Goal: Information Seeking & Learning: Learn about a topic

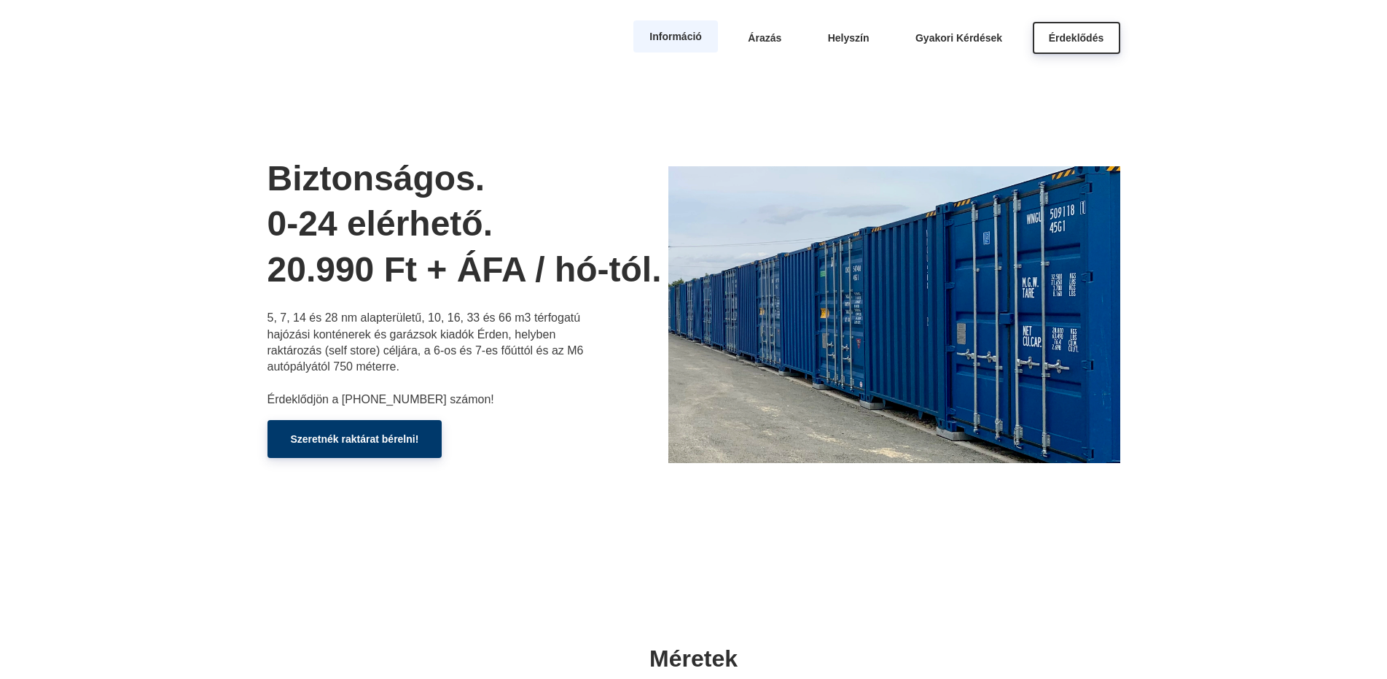
click at [666, 35] on span "Információ" at bounding box center [675, 37] width 52 height 12
click at [677, 44] on link "Információ" at bounding box center [675, 36] width 85 height 32
click at [772, 42] on span "Árazás" at bounding box center [765, 37] width 34 height 12
click at [847, 39] on span "Helyszín" at bounding box center [849, 37] width 42 height 12
click at [962, 36] on span "Gyakori Kérdések" at bounding box center [959, 37] width 87 height 12
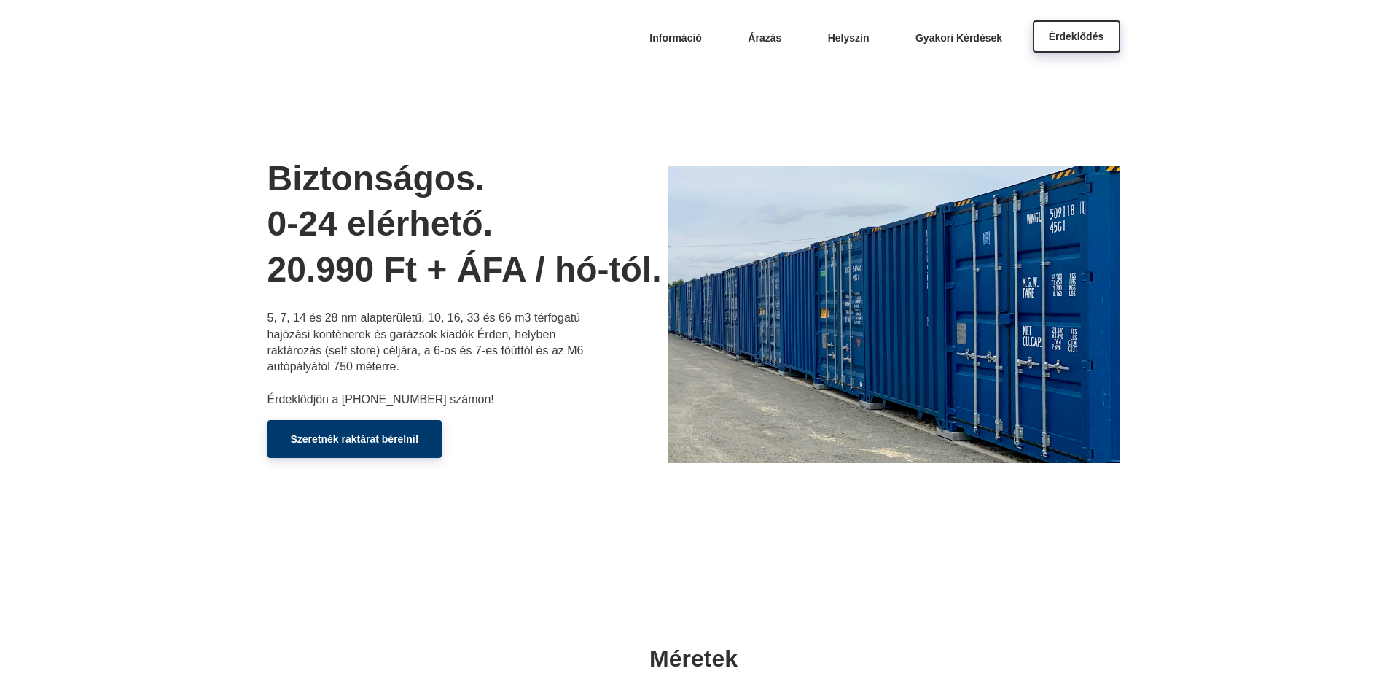
click at [1092, 40] on span "Érdeklődés" at bounding box center [1076, 37] width 55 height 12
click at [974, 42] on span "Gyakori Kérdések" at bounding box center [959, 37] width 87 height 12
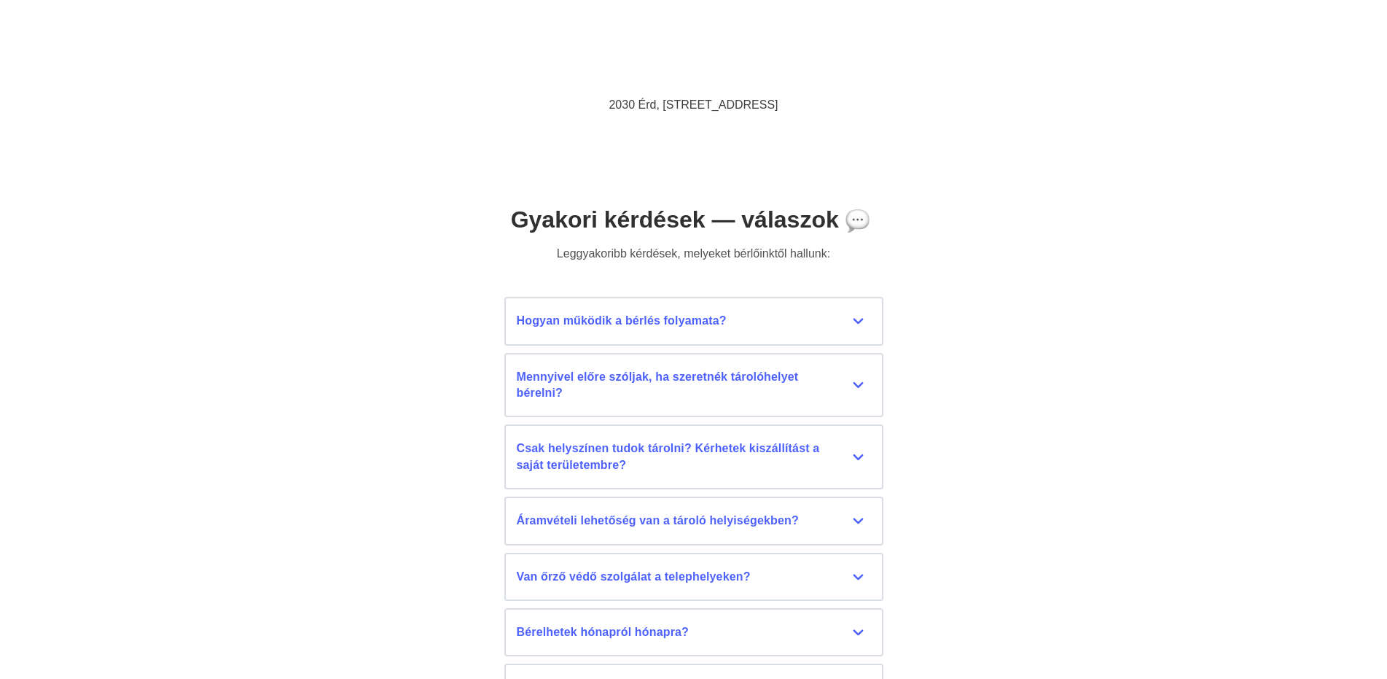
scroll to position [6433, 0]
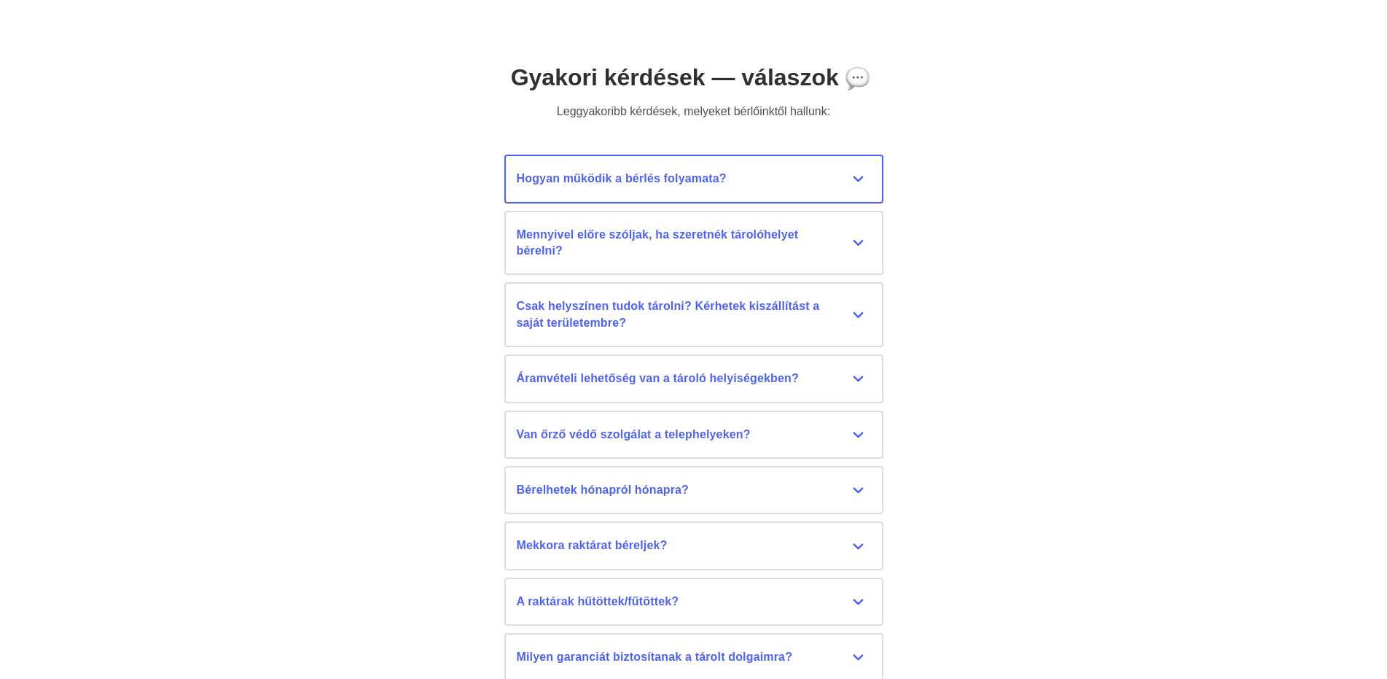
click at [857, 179] on div "Hogyan működik a bérlés folyamata?" at bounding box center [694, 179] width 354 height 16
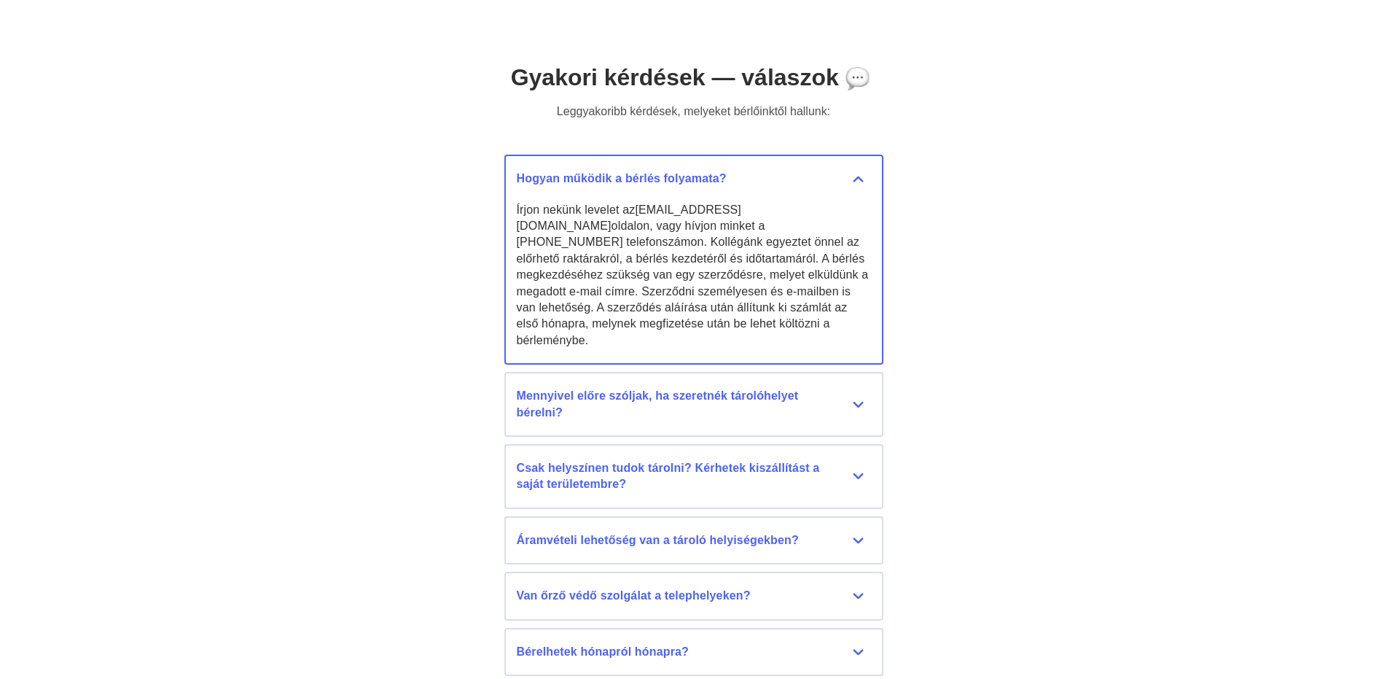
click at [854, 173] on div "Hogyan működik a bérlés folyamata?" at bounding box center [694, 179] width 354 height 16
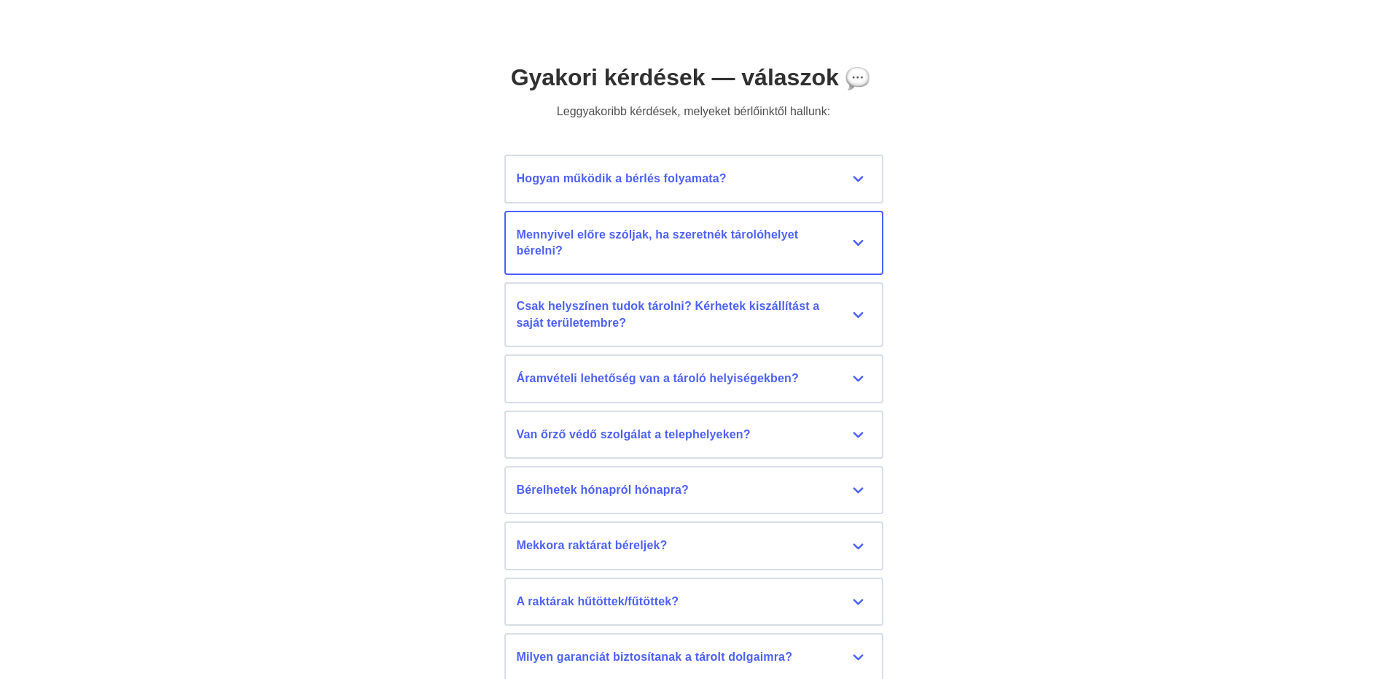
click at [858, 241] on div "Mennyivel előre szóljak, ha szeretnék tárolóhelyet bérelni?" at bounding box center [694, 243] width 354 height 33
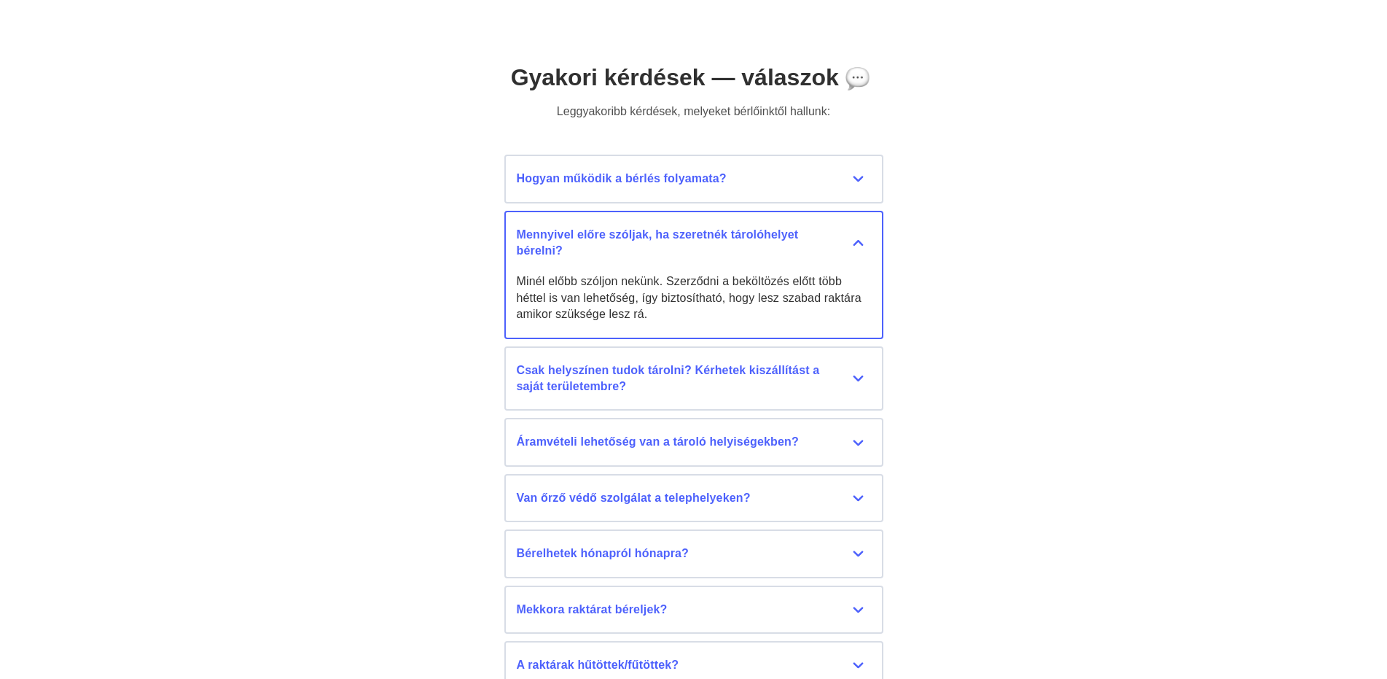
click at [858, 241] on div "Mennyivel előre szóljak, ha szeretnék tárolóhelyet bérelni?" at bounding box center [694, 243] width 354 height 33
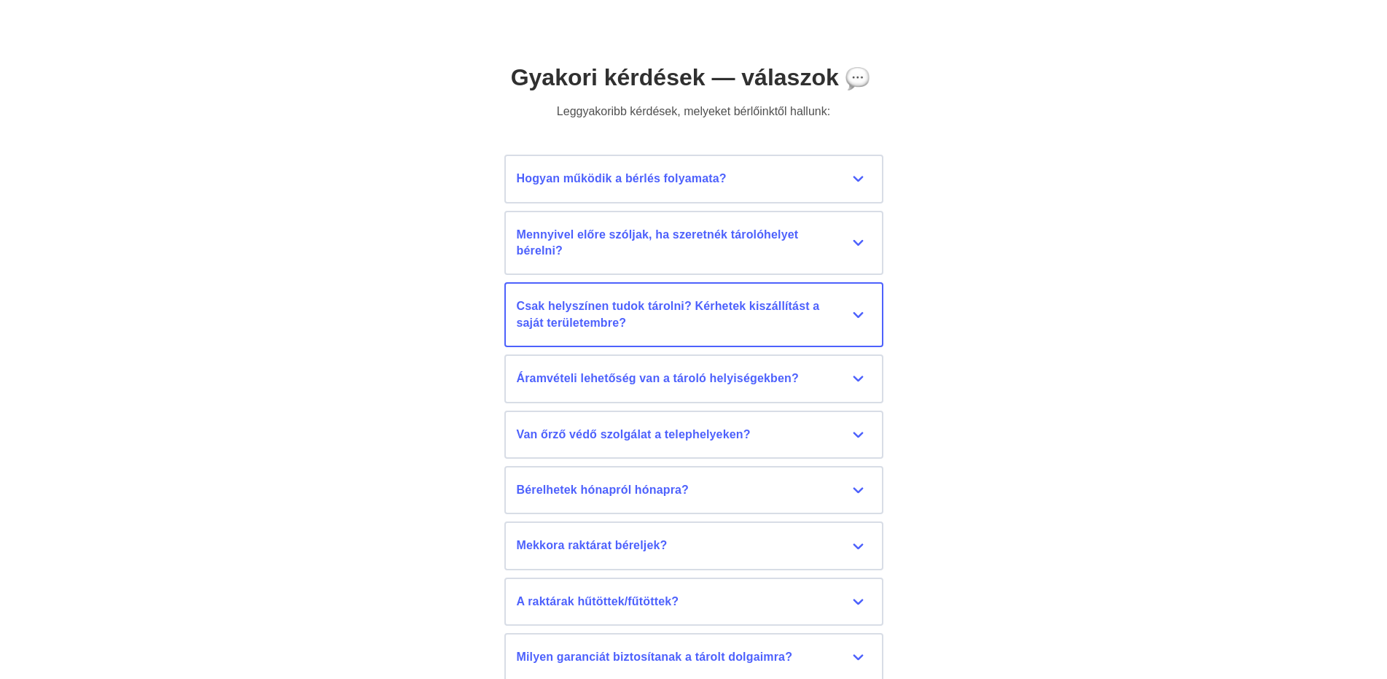
click at [857, 311] on div "Csak helyszínen tudok tárolni? Kérhetek kiszállítást a saját területembre?" at bounding box center [694, 314] width 354 height 33
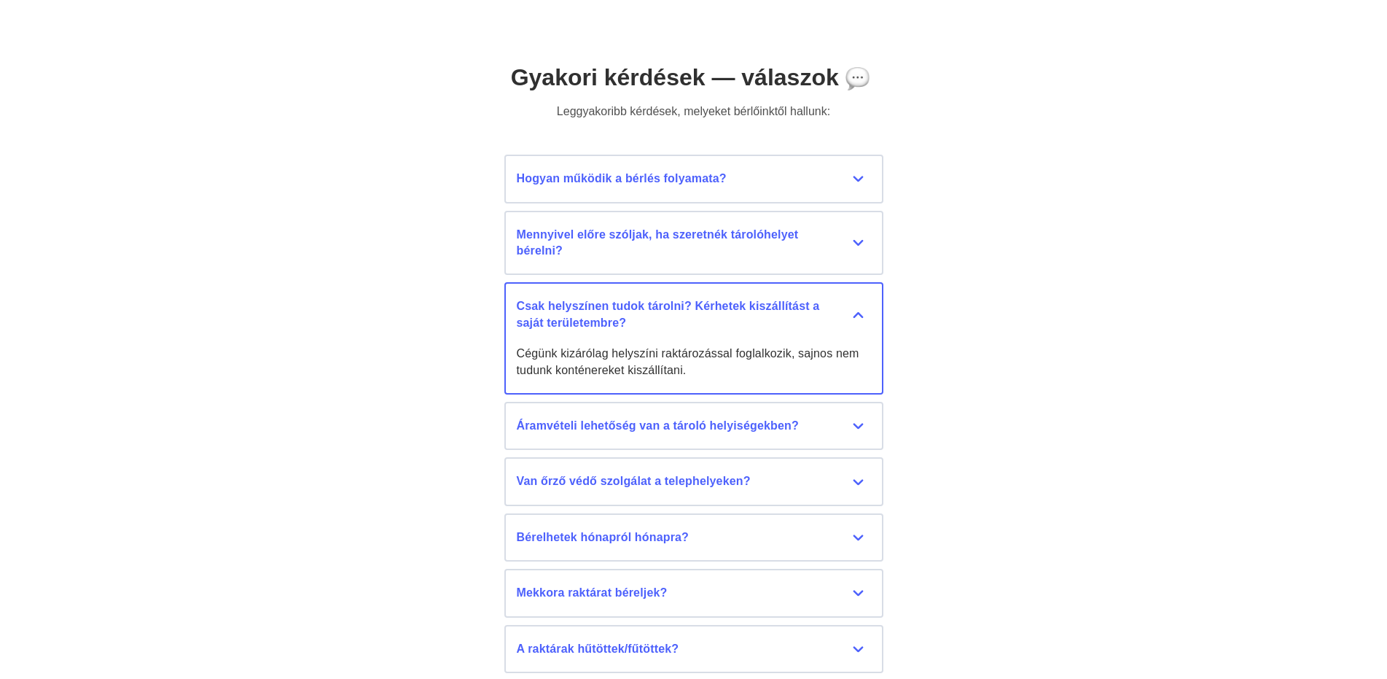
click at [856, 314] on div "Csak helyszínen tudok tárolni? Kérhetek kiszállítást a saját területembre?" at bounding box center [694, 314] width 354 height 33
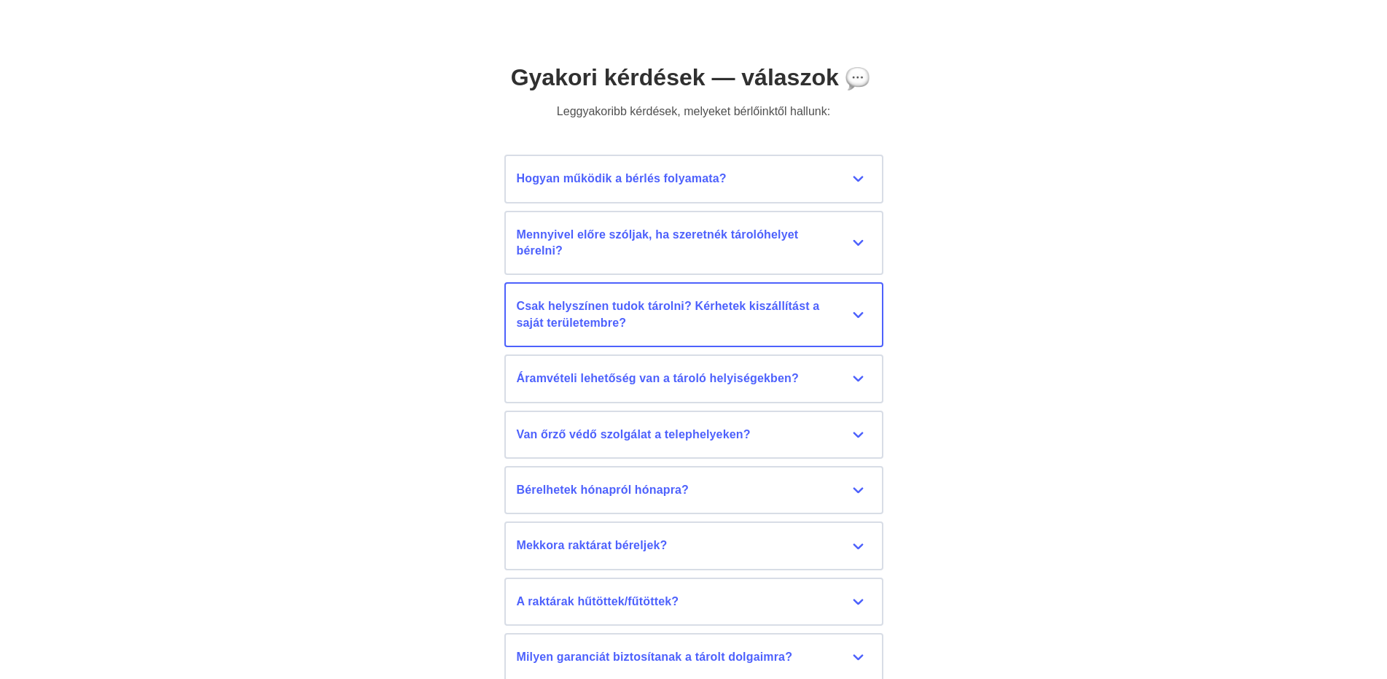
click at [856, 314] on div "Csak helyszínen tudok tárolni? Kérhetek kiszállítást a saját területembre?" at bounding box center [694, 314] width 354 height 33
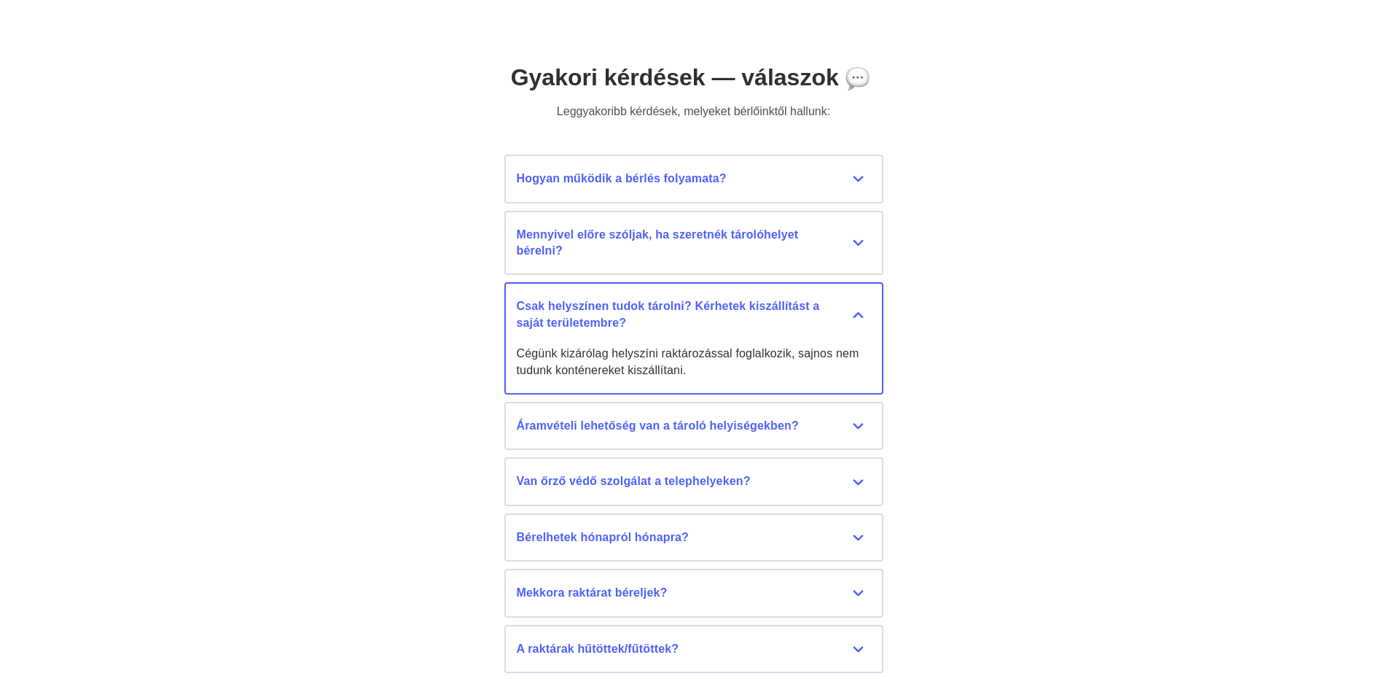
click at [856, 314] on div "Csak helyszínen tudok tárolni? Kérhetek kiszállítást a saját területembre?" at bounding box center [694, 314] width 354 height 33
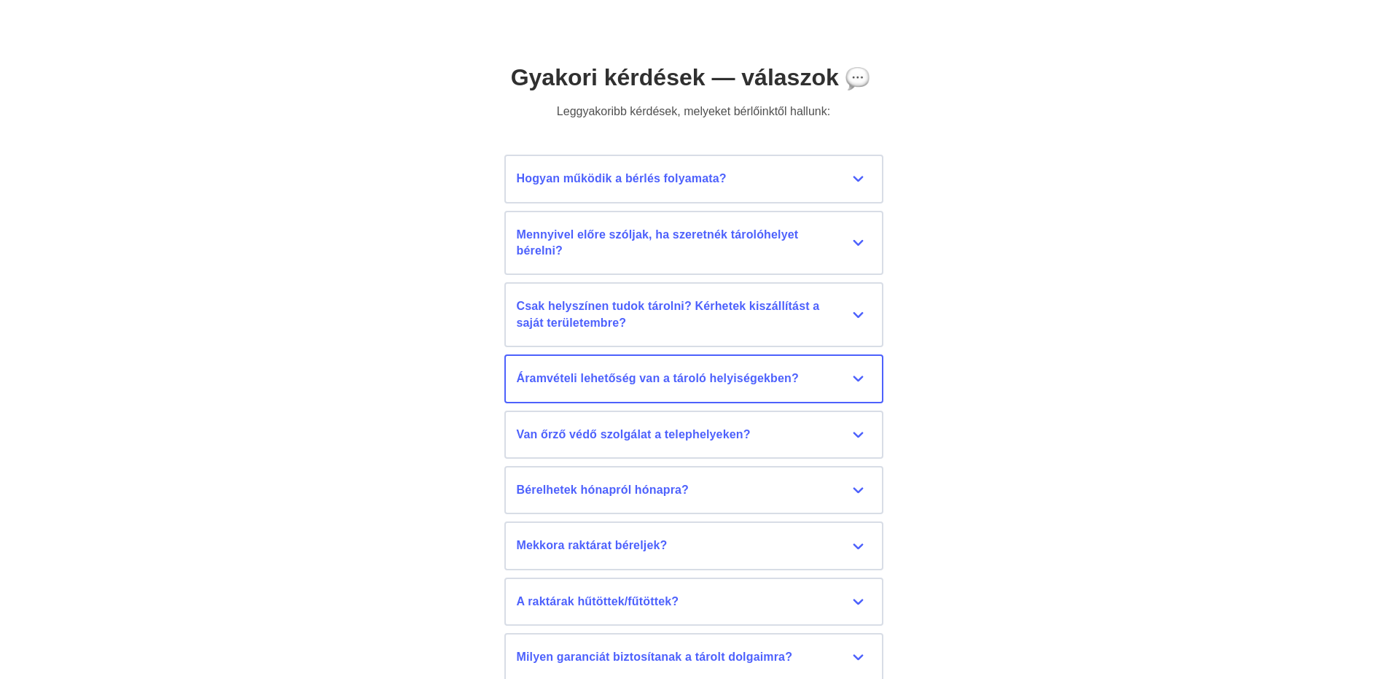
click at [856, 377] on div "Áramvételi lehetőség van a tároló helyiségekben?" at bounding box center [694, 378] width 354 height 16
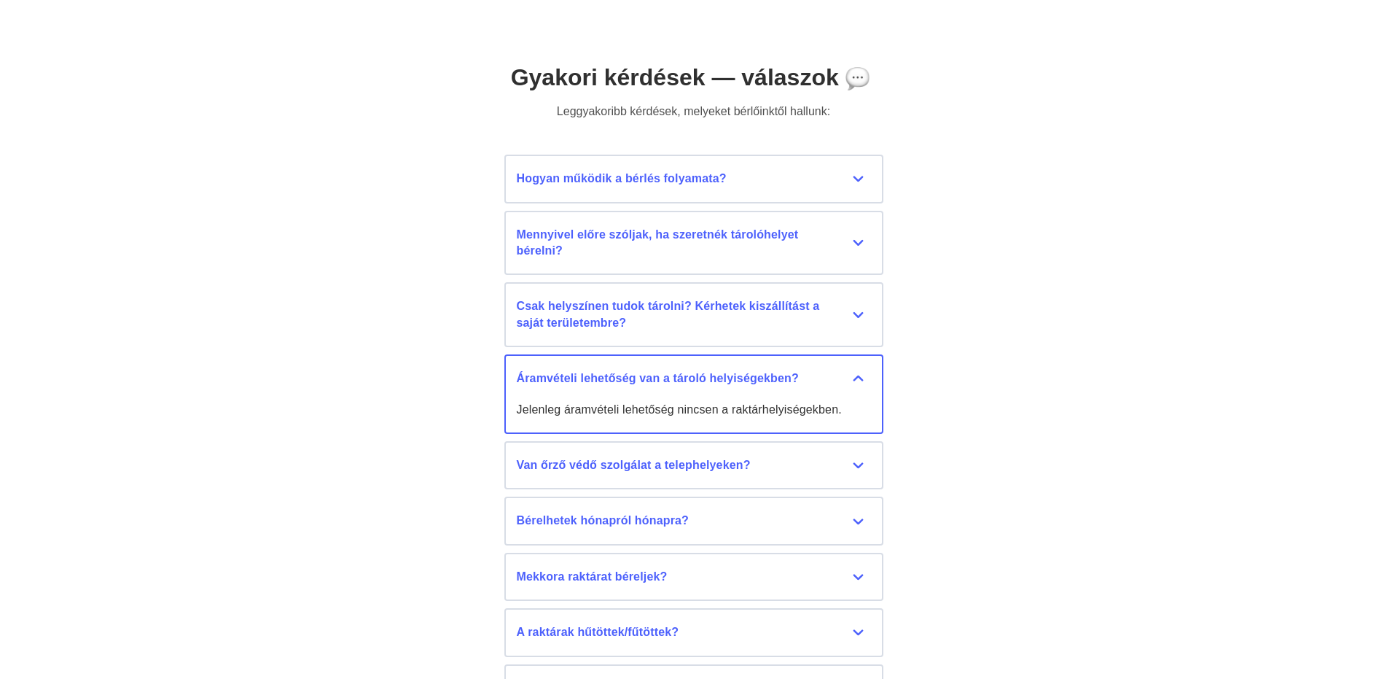
click at [856, 377] on div "Áramvételi lehetőség van a tároló helyiségekben?" at bounding box center [694, 378] width 354 height 16
click at [858, 375] on div "Áramvételi lehetőség van a tároló helyiségekben?" at bounding box center [694, 378] width 354 height 16
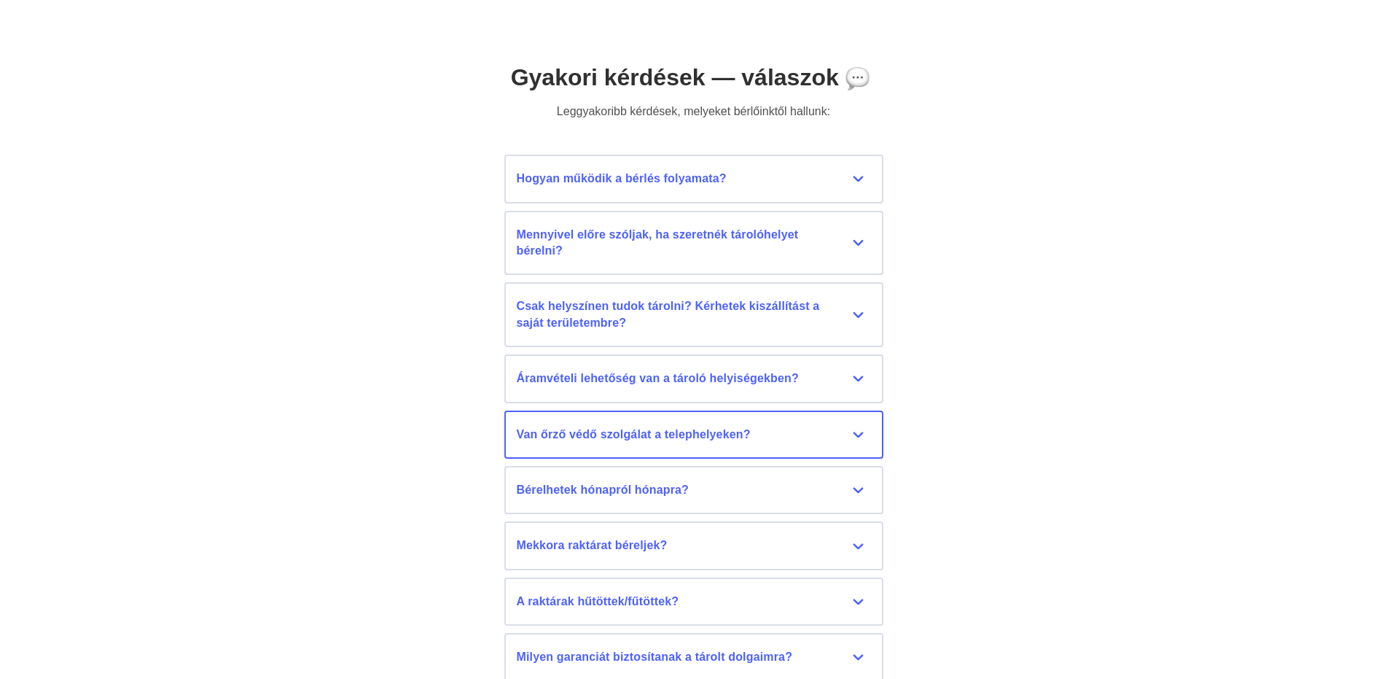
click at [863, 438] on div "Van őrző védő szolgálat a telephelyeken?" at bounding box center [694, 434] width 354 height 16
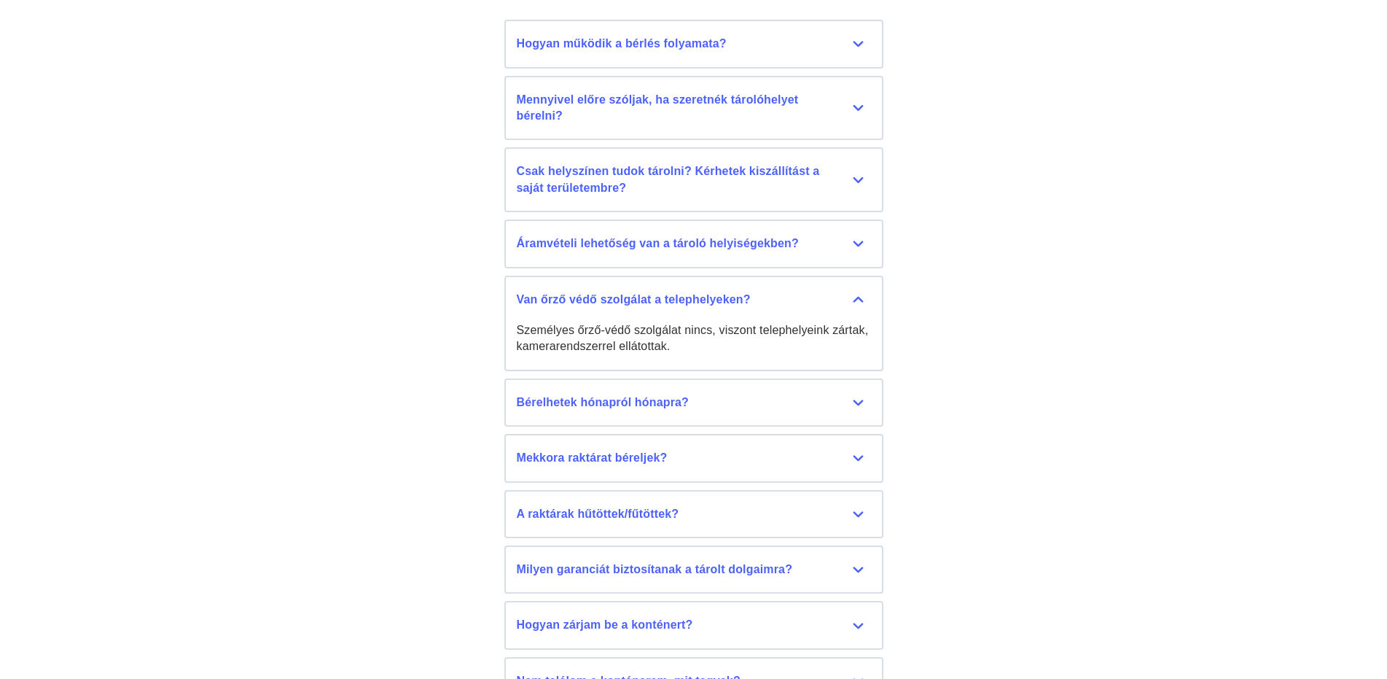
scroll to position [6579, 0]
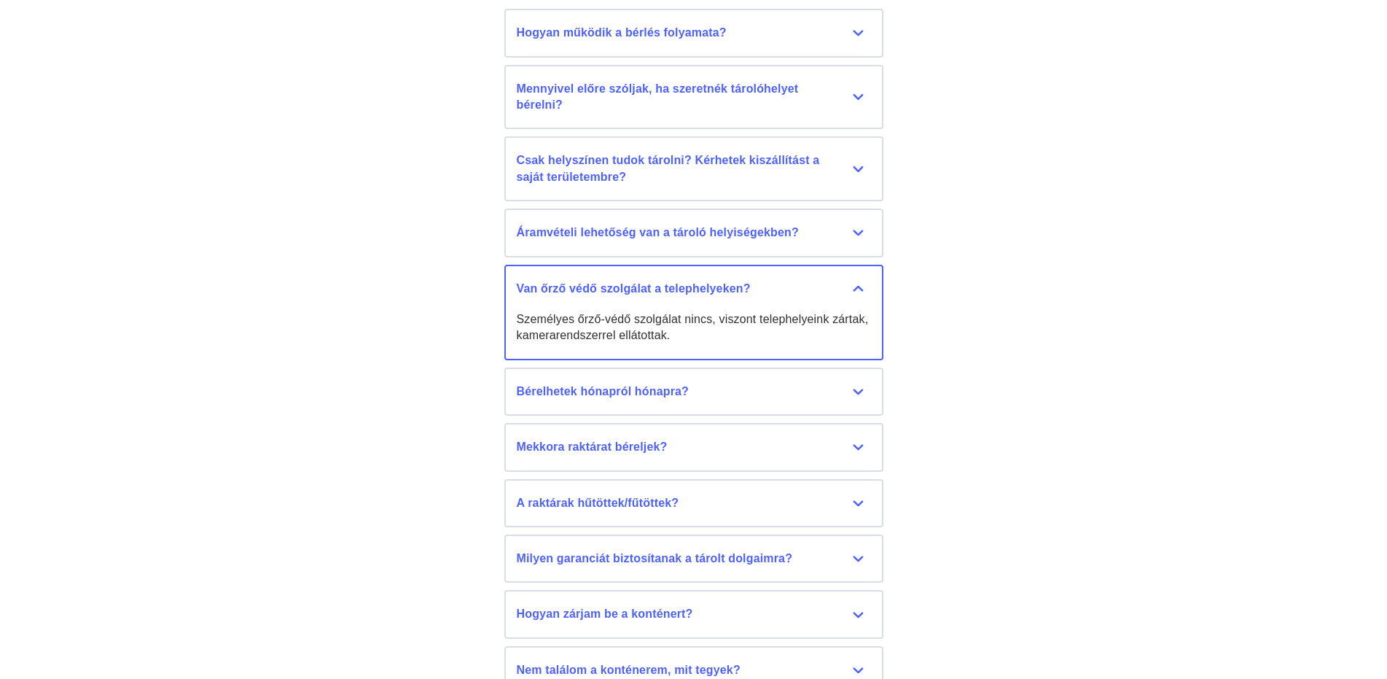
click at [848, 286] on div "Van őrző védő szolgálat a telephelyeken?" at bounding box center [694, 289] width 354 height 16
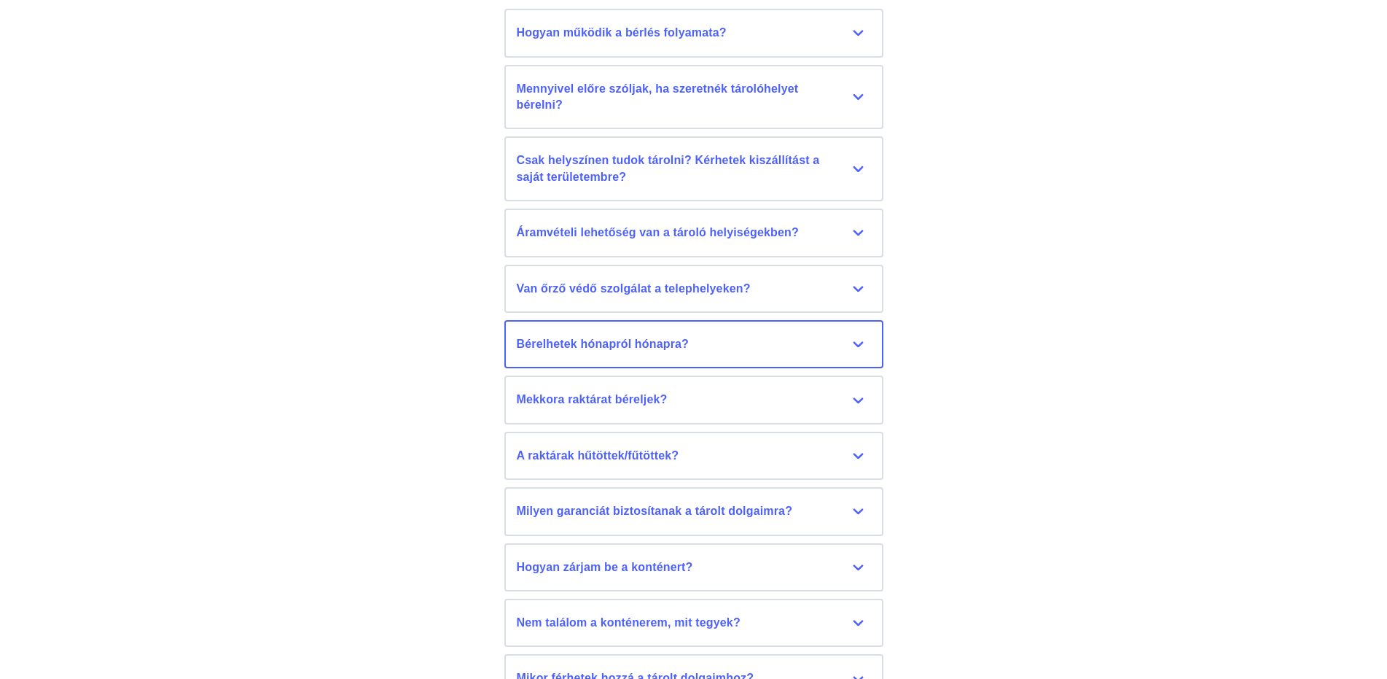
click at [857, 339] on div "Bérelhetek hónapról hónapra?" at bounding box center [694, 344] width 354 height 16
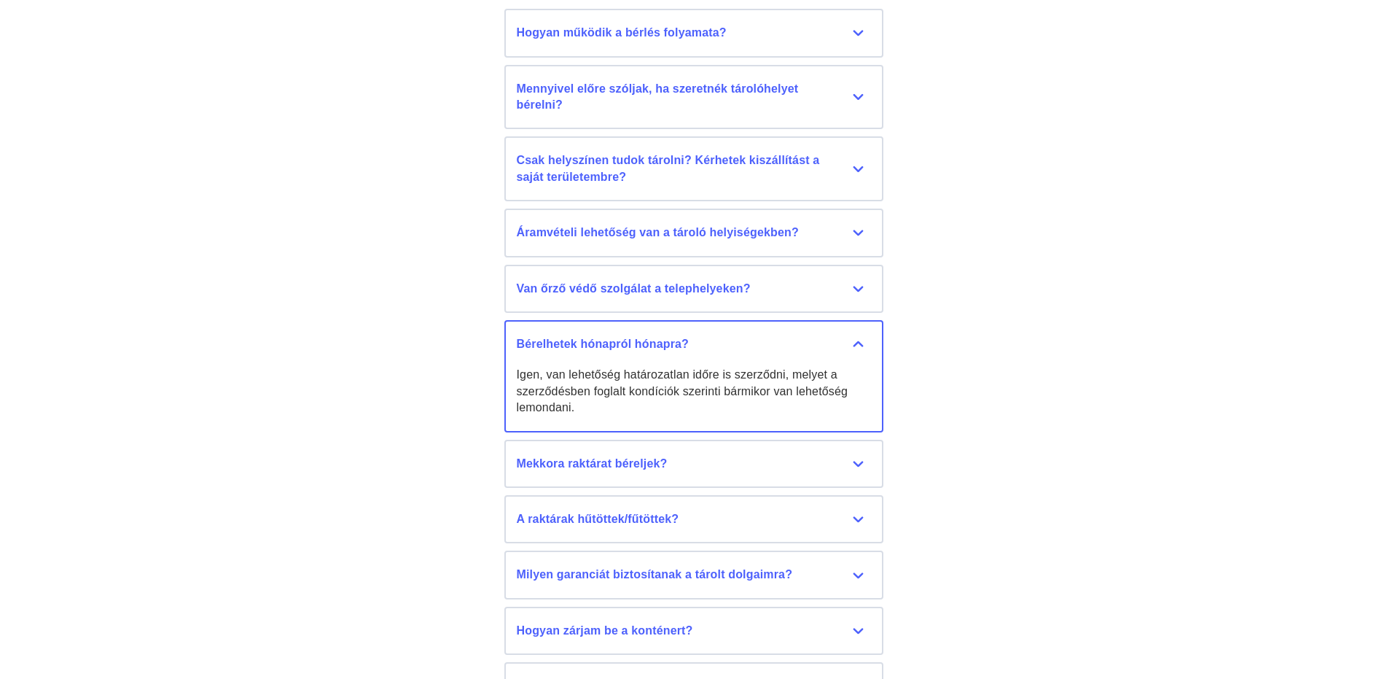
click at [857, 339] on div "Bérelhetek hónapról hónapra?" at bounding box center [694, 344] width 354 height 16
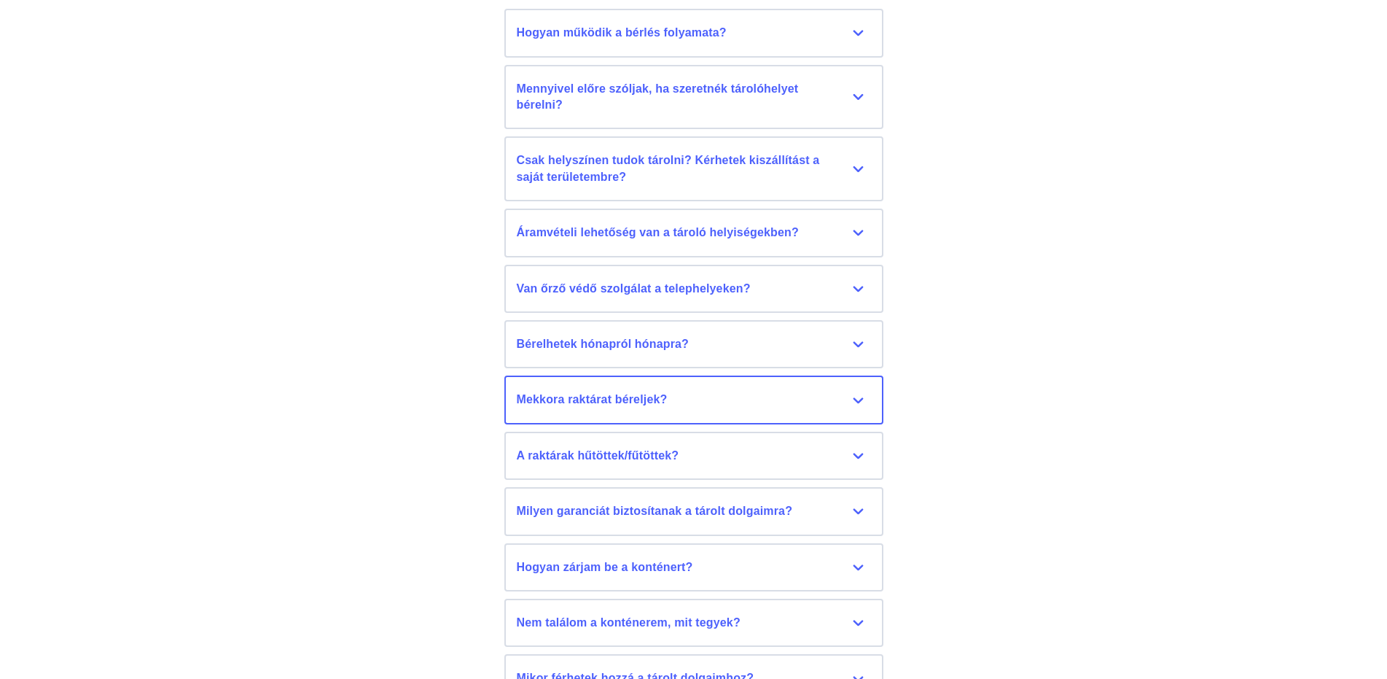
click at [857, 397] on div "Mekkora raktárat béreljek?" at bounding box center [694, 399] width 354 height 16
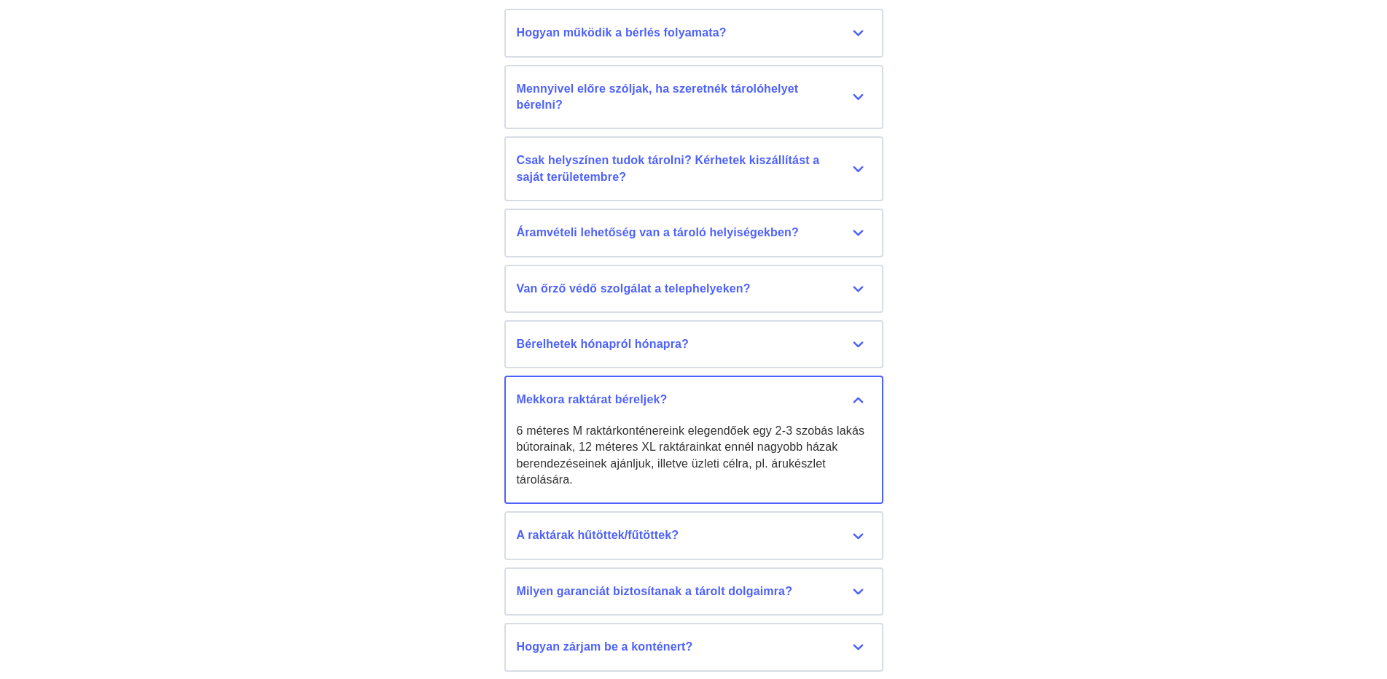
click at [857, 397] on div "Mekkora raktárat béreljek?" at bounding box center [694, 399] width 354 height 16
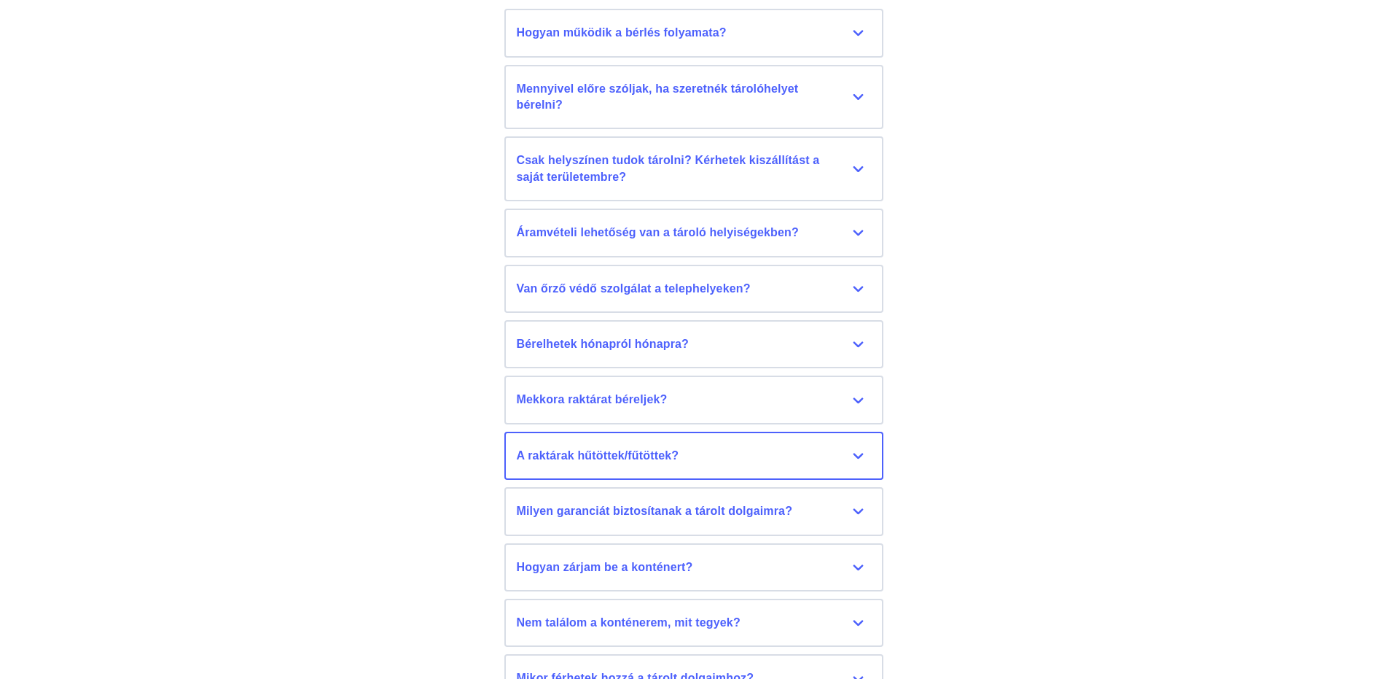
click at [851, 452] on div "A raktárak hűtöttek/fűtöttek?" at bounding box center [694, 456] width 354 height 16
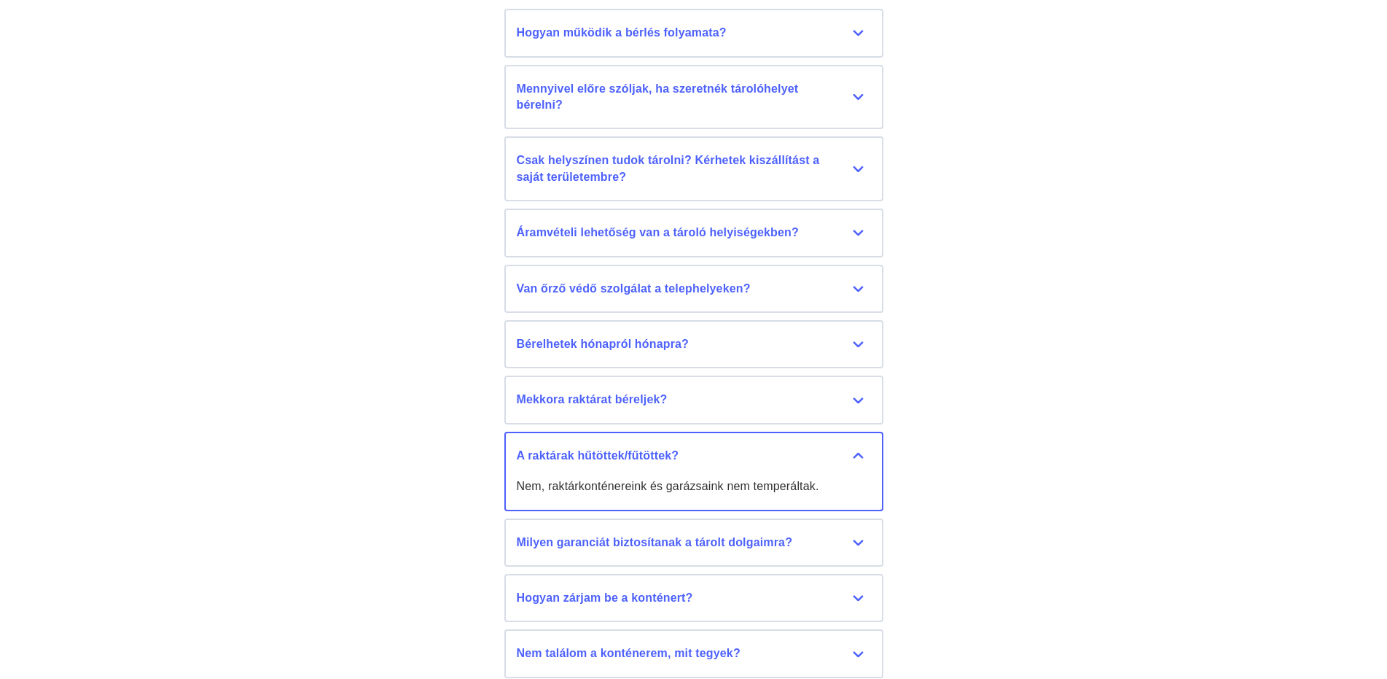
click at [851, 452] on div "A raktárak hűtöttek/fűtöttek?" at bounding box center [694, 456] width 354 height 16
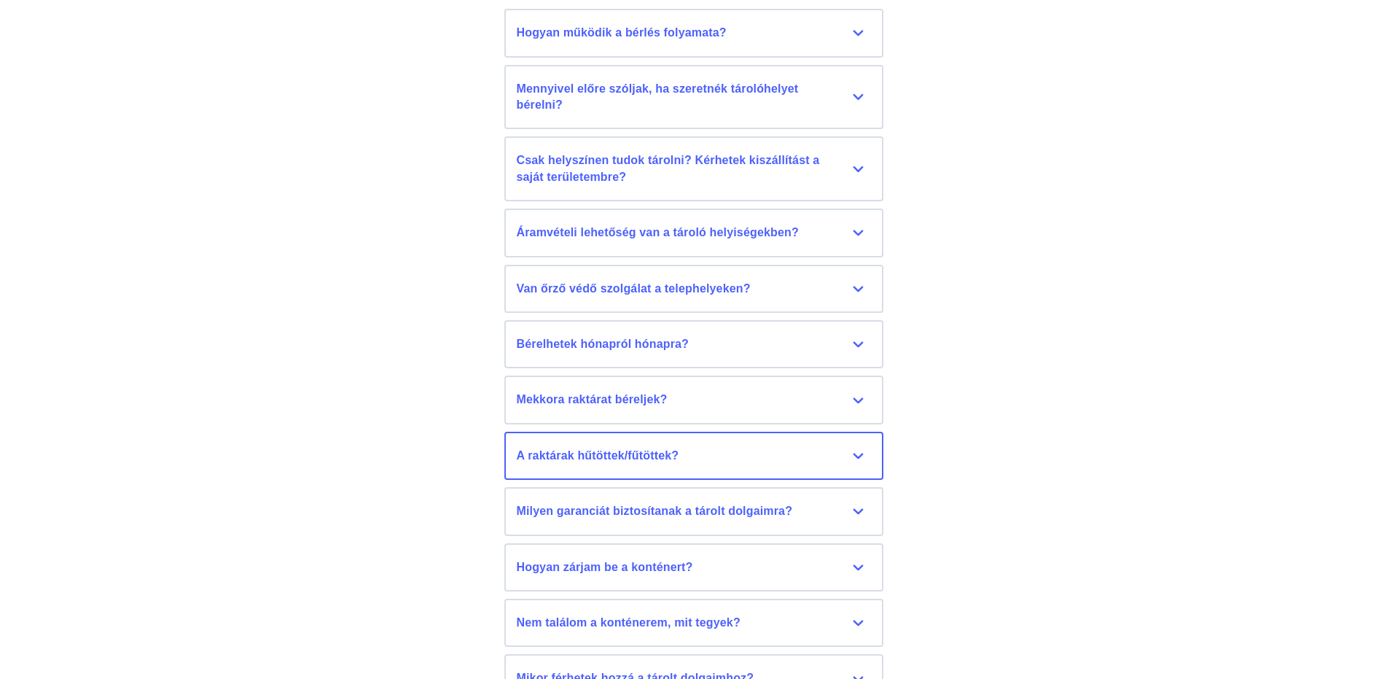
click at [851, 452] on div "A raktárak hűtöttek/fűtöttek?" at bounding box center [694, 456] width 354 height 16
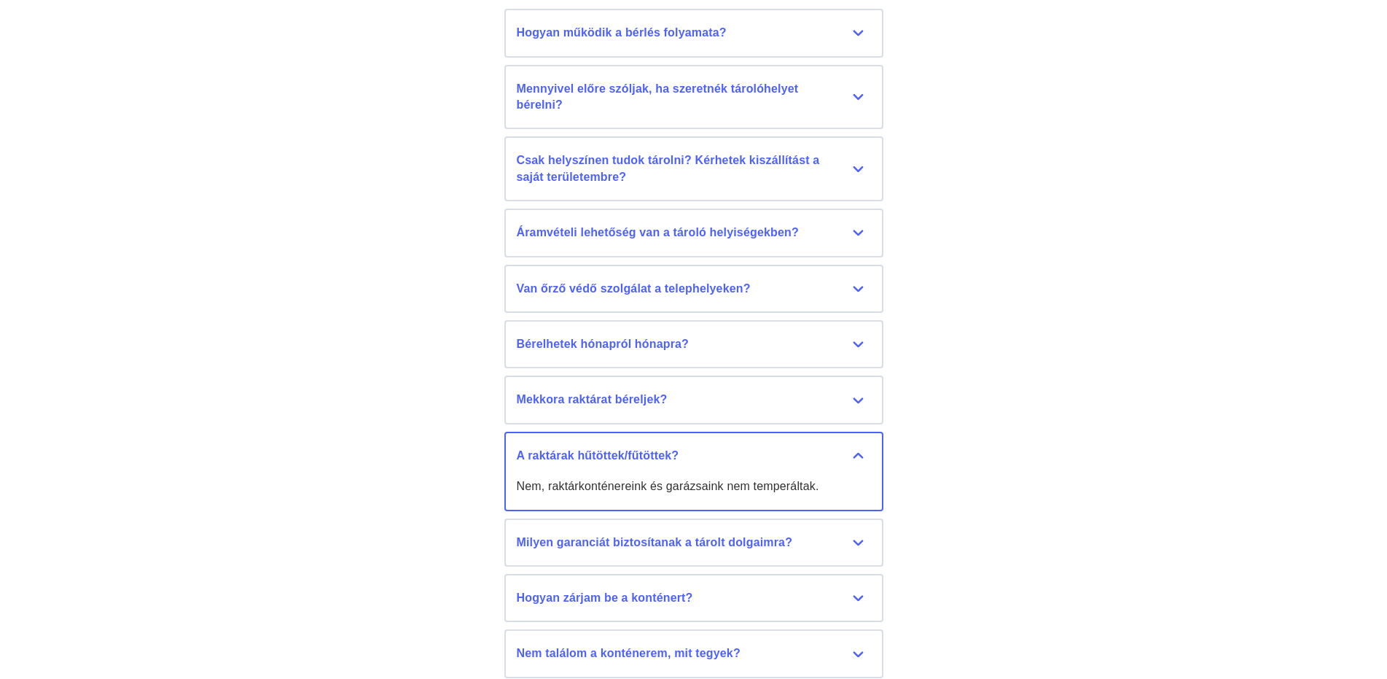
click at [851, 452] on div "A raktárak hűtöttek/fűtöttek?" at bounding box center [694, 456] width 354 height 16
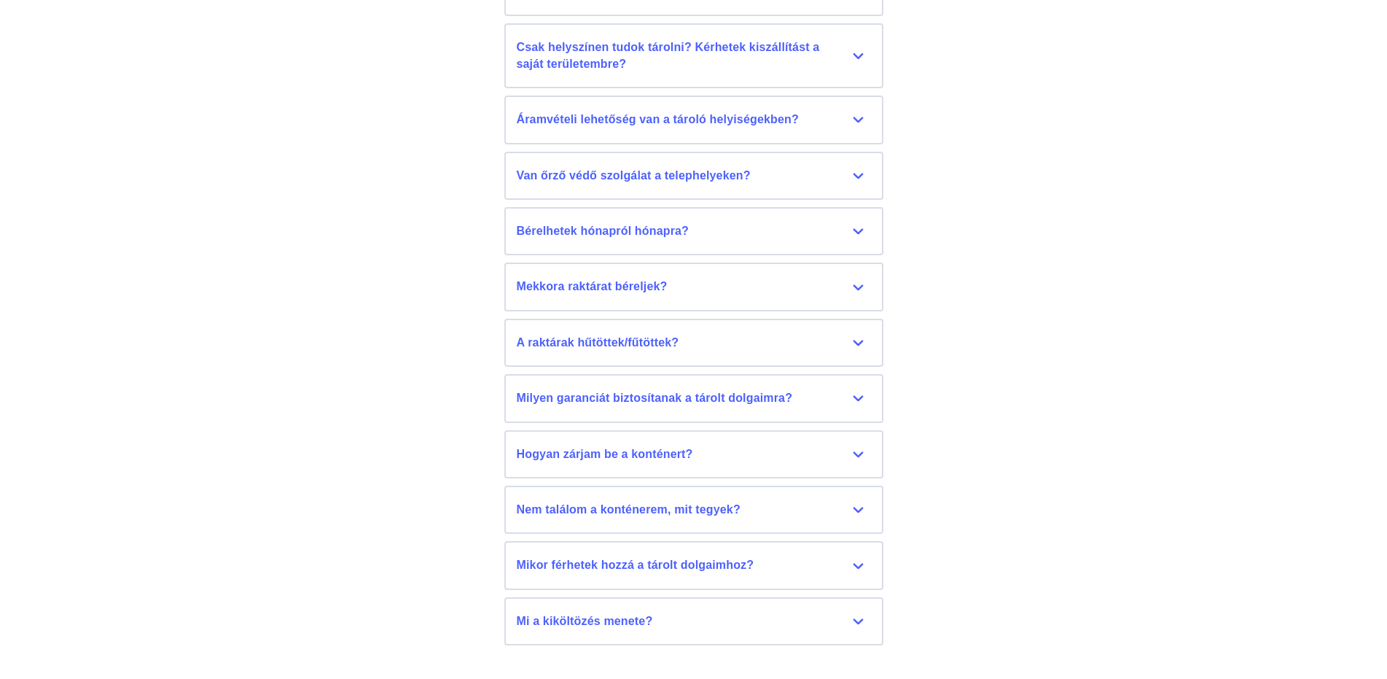
scroll to position [6725, 0]
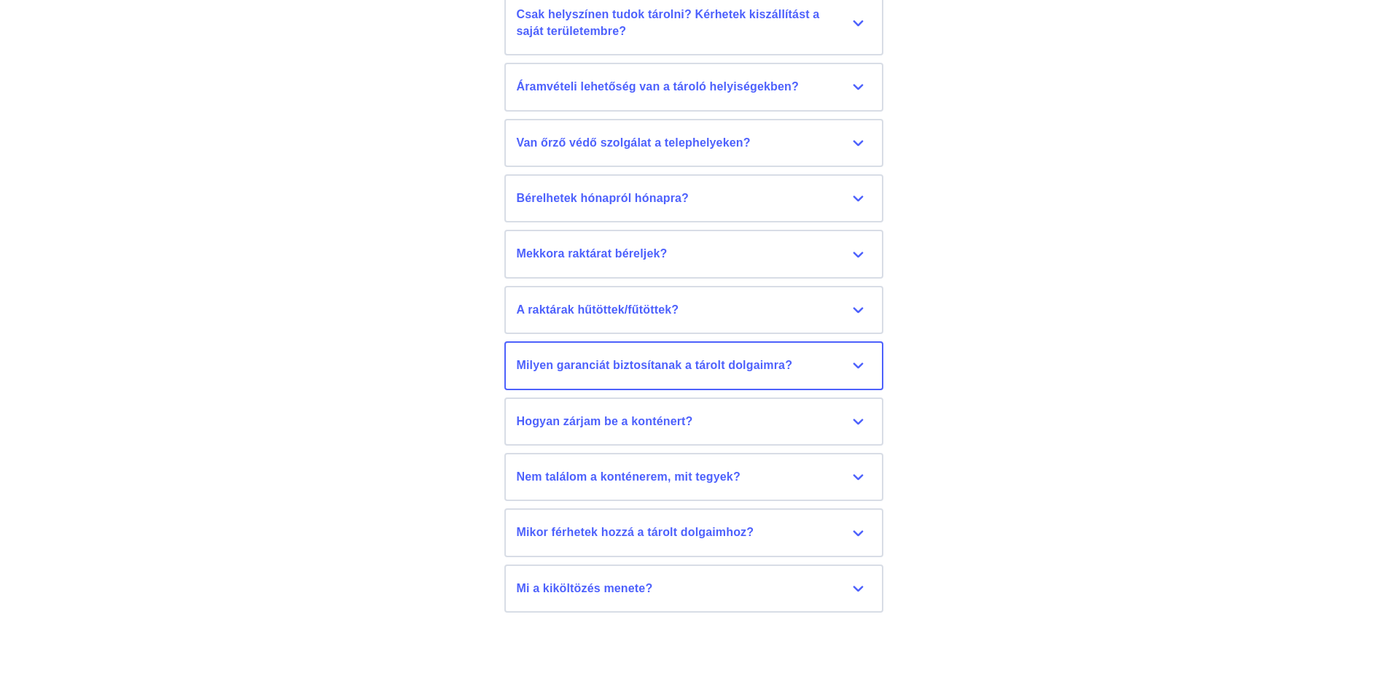
click at [865, 367] on div "Milyen garanciát biztosítanak a tárolt dolgaimra?" at bounding box center [694, 365] width 354 height 16
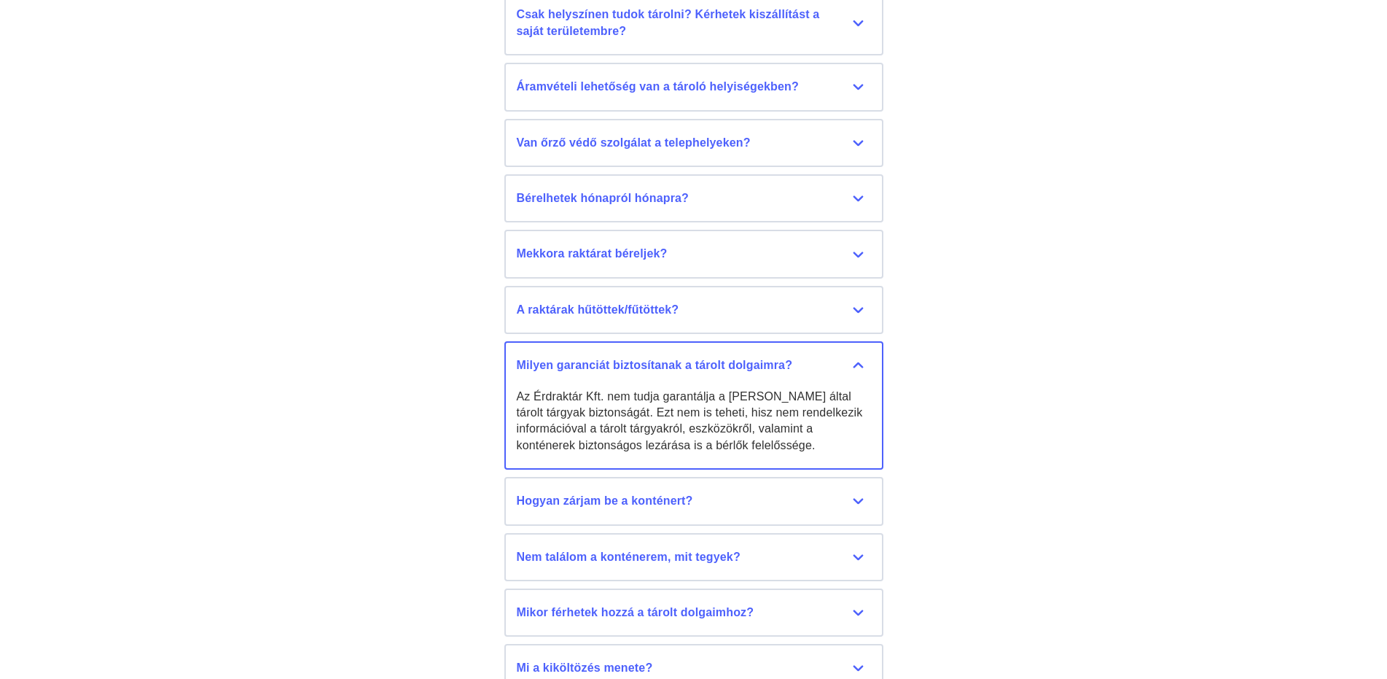
click at [863, 367] on div "Milyen garanciát biztosítanak a tárolt dolgaimra?" at bounding box center [694, 365] width 354 height 16
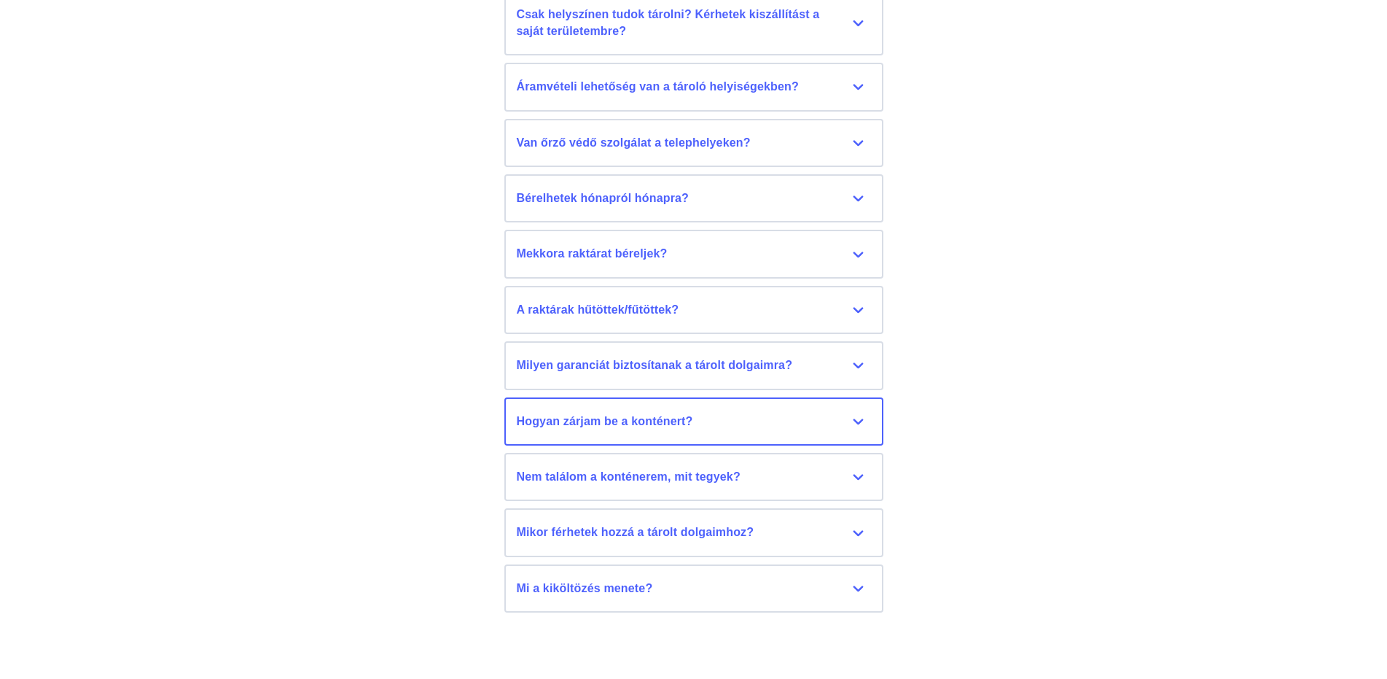
click at [857, 421] on div "Hogyan zárjam be a konténert?" at bounding box center [694, 421] width 354 height 16
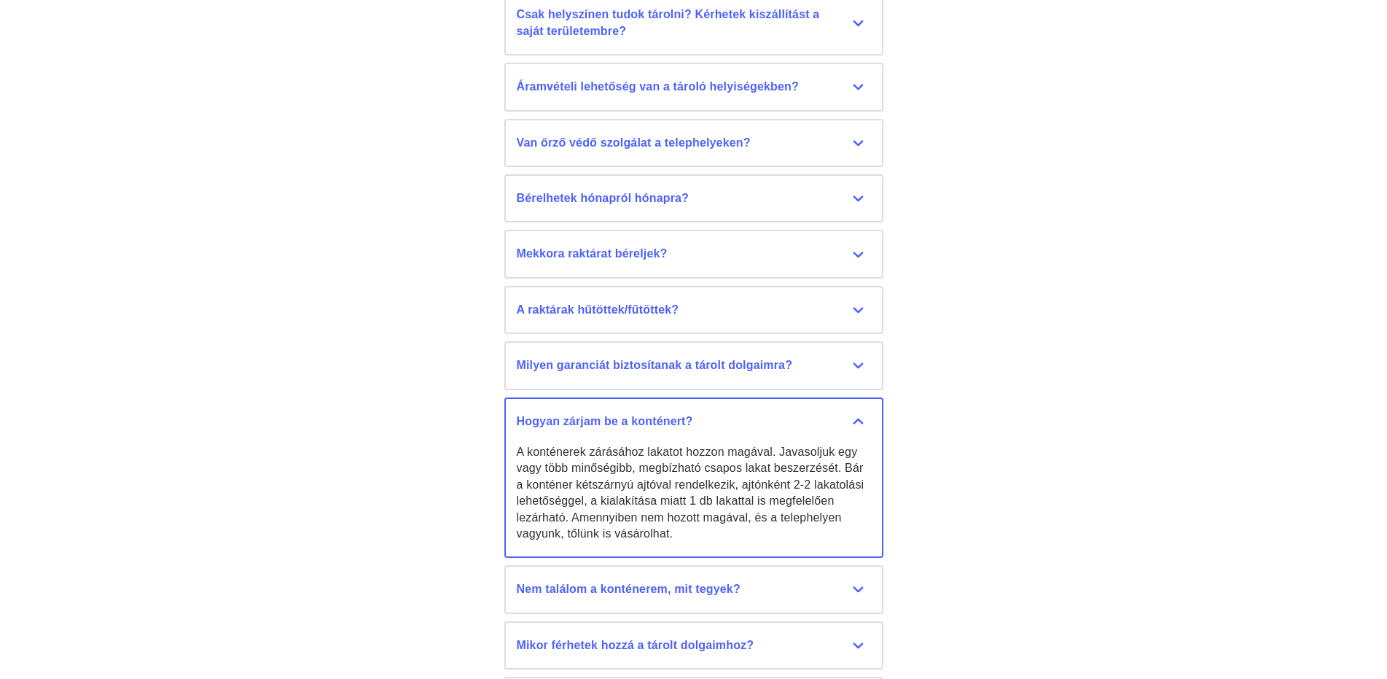
click at [858, 418] on div "Hogyan zárjam be a konténert?" at bounding box center [694, 421] width 354 height 16
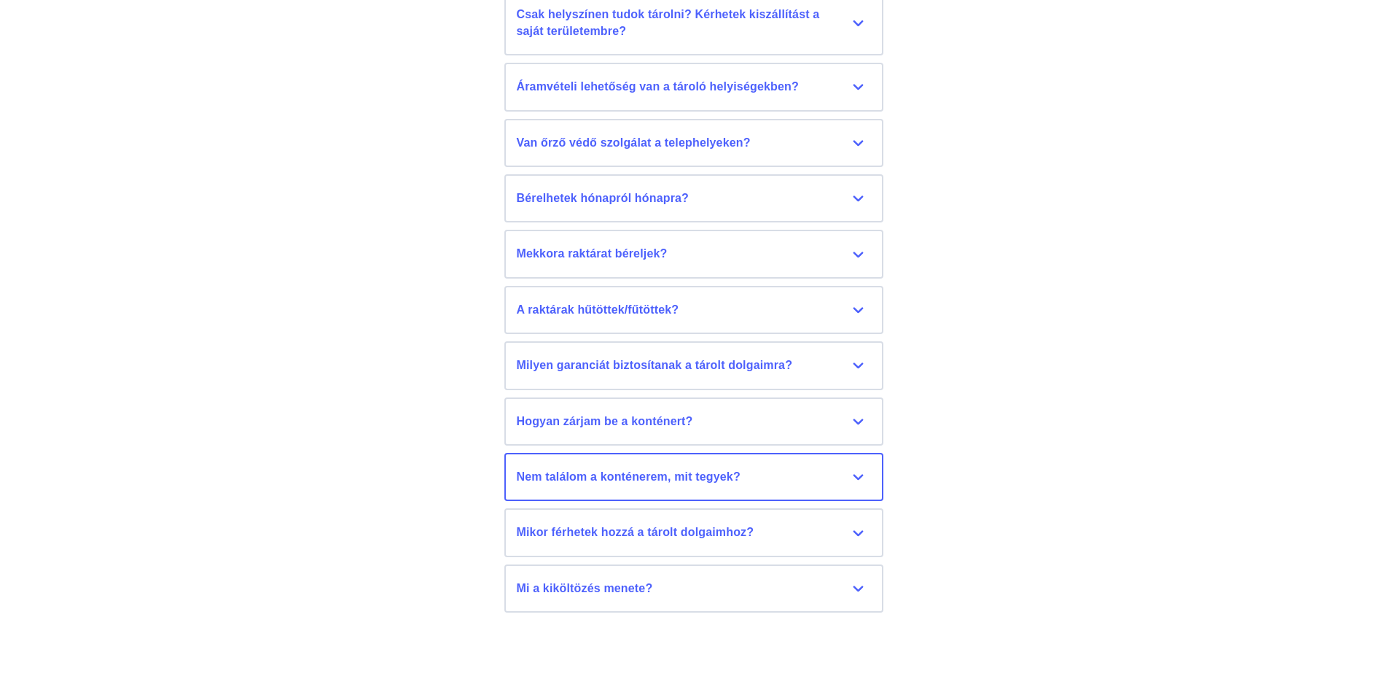
click at [857, 481] on div "Nem találom a konténerem, mit tegyek?" at bounding box center [694, 477] width 354 height 16
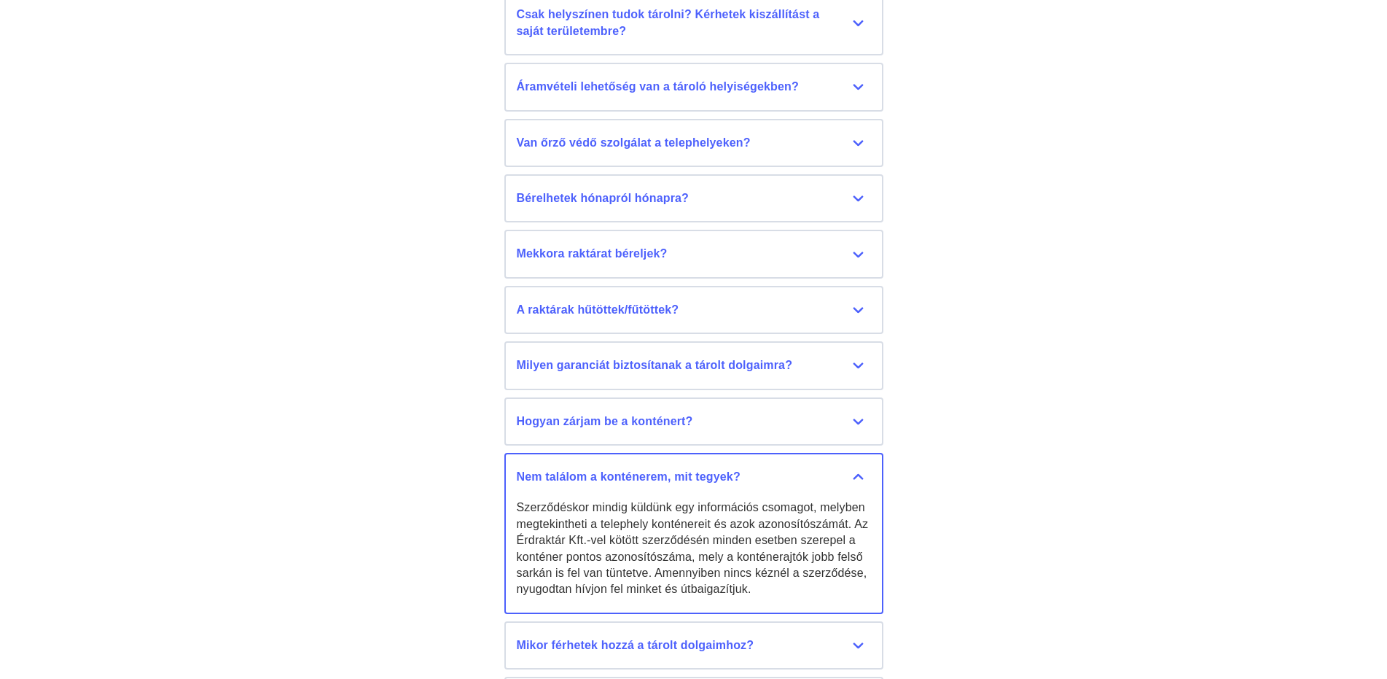
click at [857, 481] on div "Nem találom a konténerem, mit tegyek?" at bounding box center [694, 477] width 354 height 16
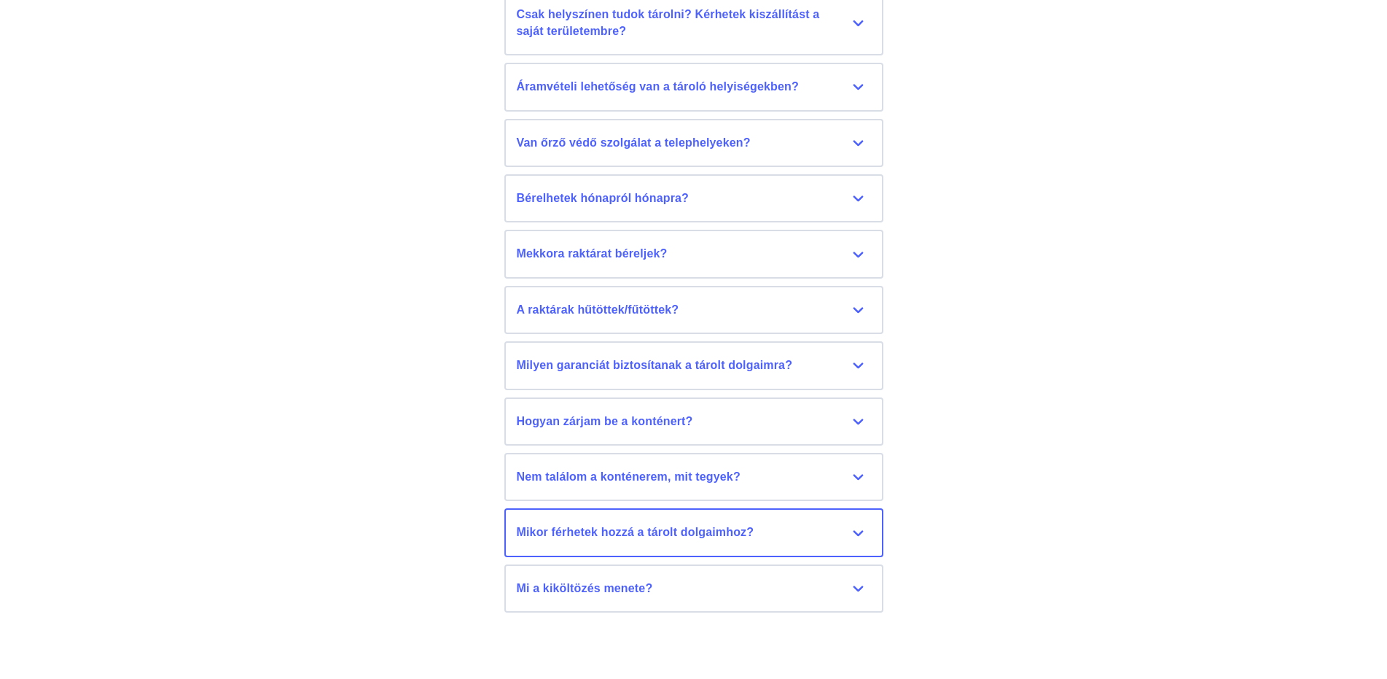
click at [856, 533] on div "Mikor férhetek hozzá a tárolt dolgaimhoz?" at bounding box center [694, 532] width 354 height 16
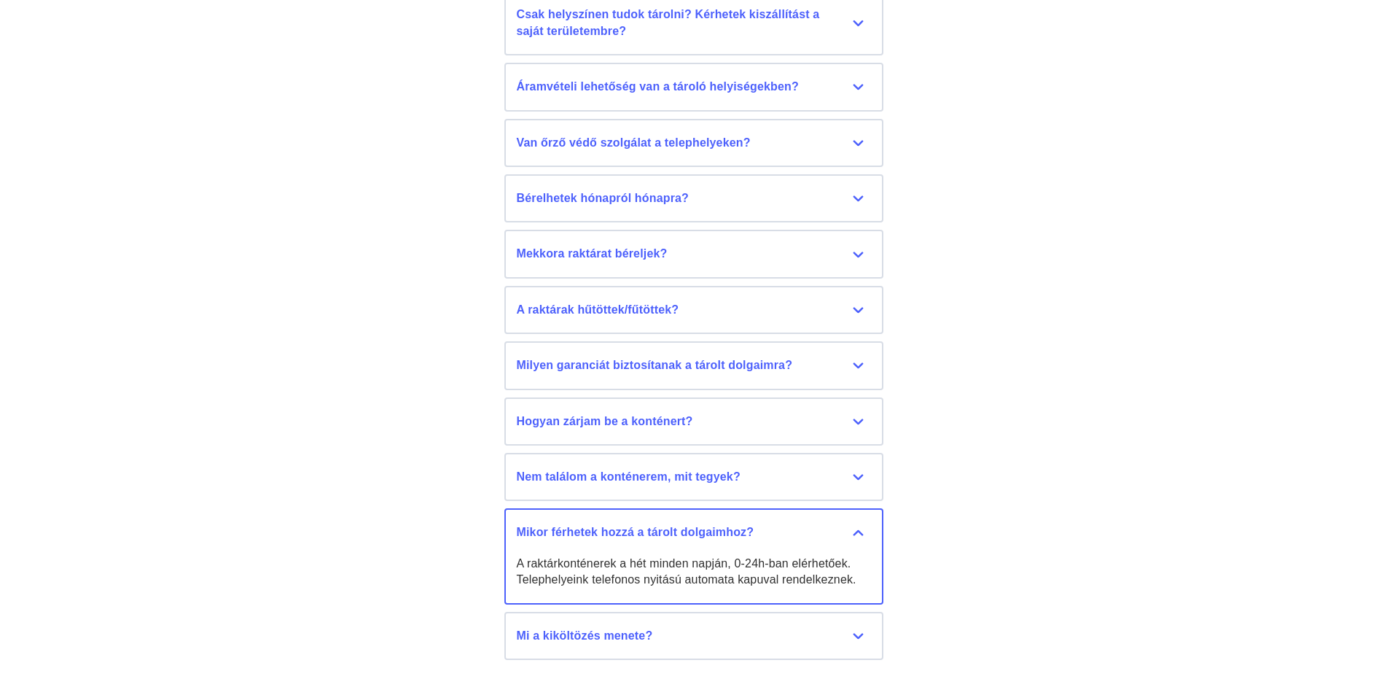
click at [856, 533] on div "Mikor férhetek hozzá a tárolt dolgaimhoz?" at bounding box center [694, 532] width 354 height 16
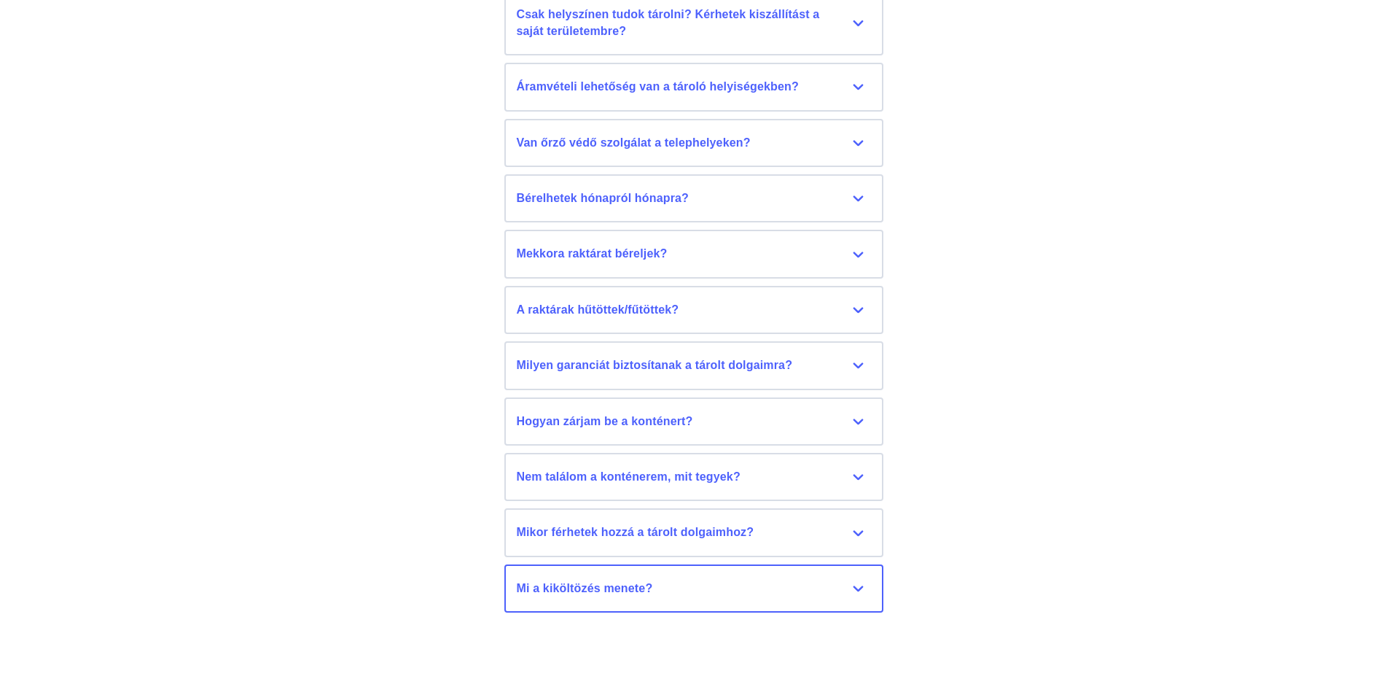
click at [850, 593] on div "Mi a kiköltözés menete?" at bounding box center [694, 588] width 354 height 16
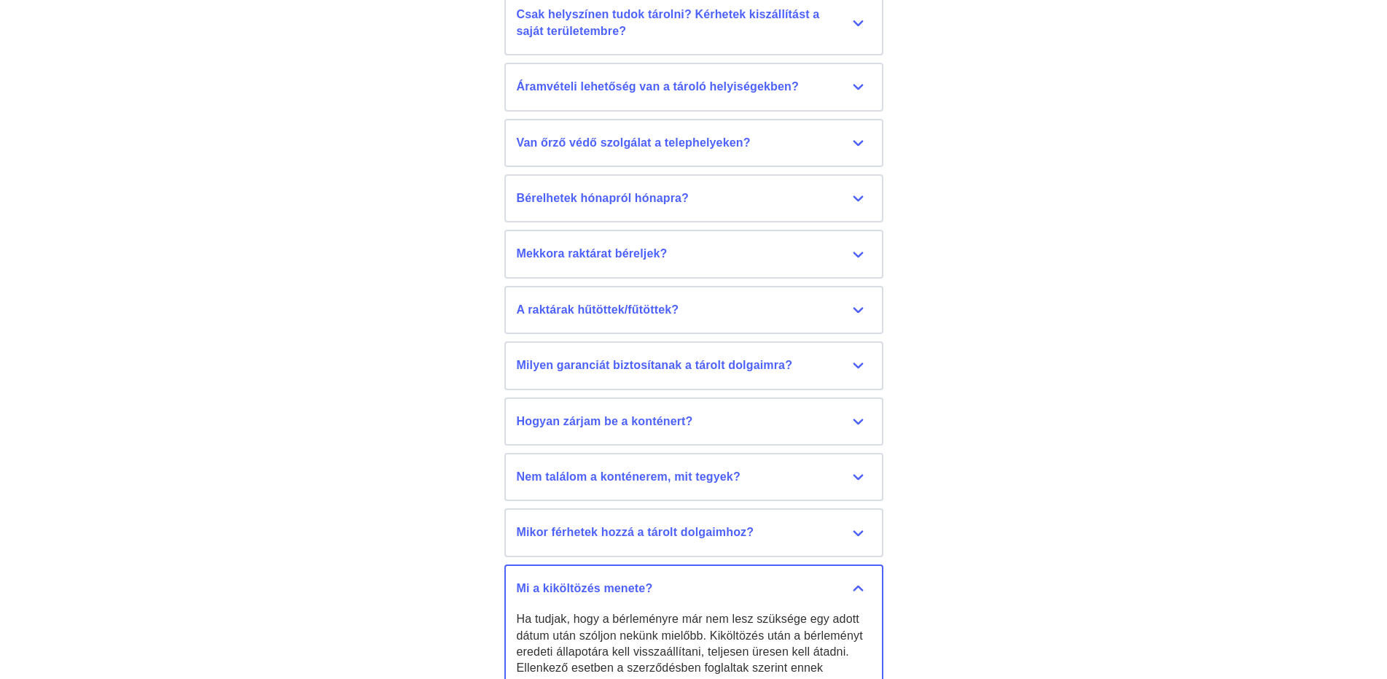
click at [850, 593] on div "Mi a kiköltözés menete?" at bounding box center [694, 588] width 354 height 16
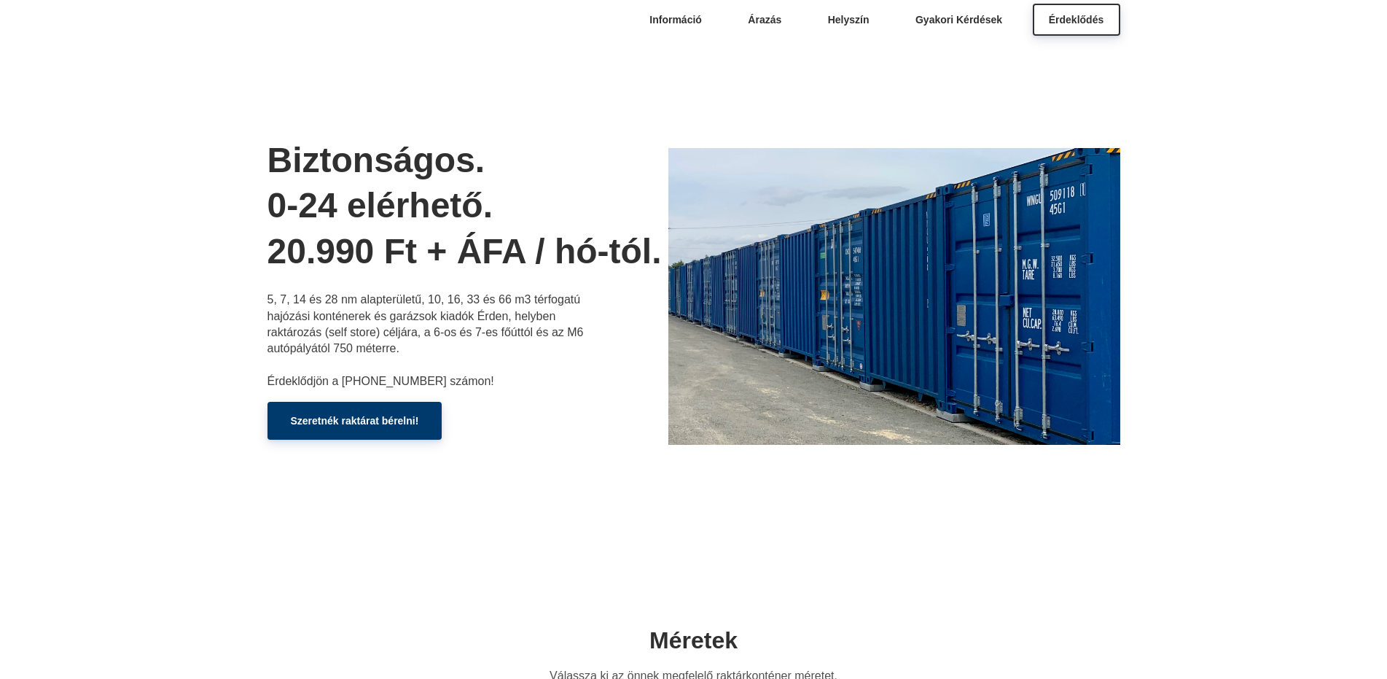
scroll to position [0, 0]
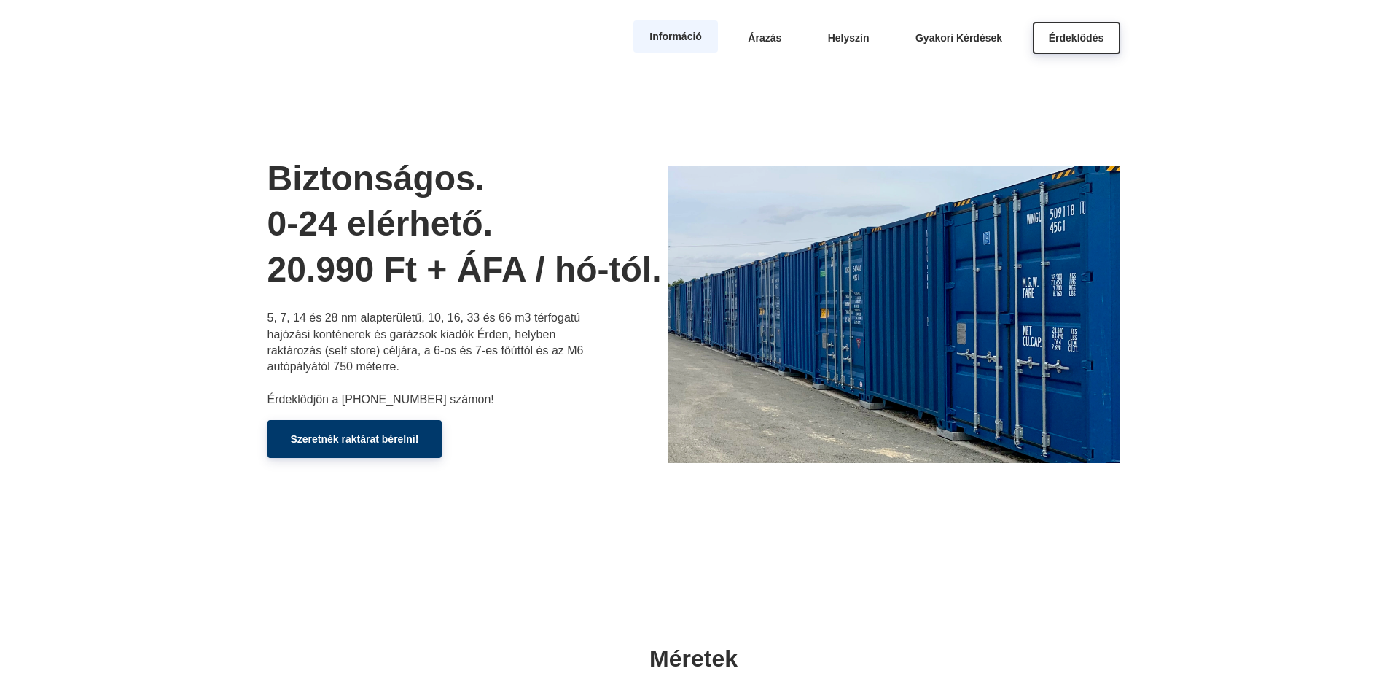
click at [676, 35] on span "Információ" at bounding box center [675, 37] width 52 height 12
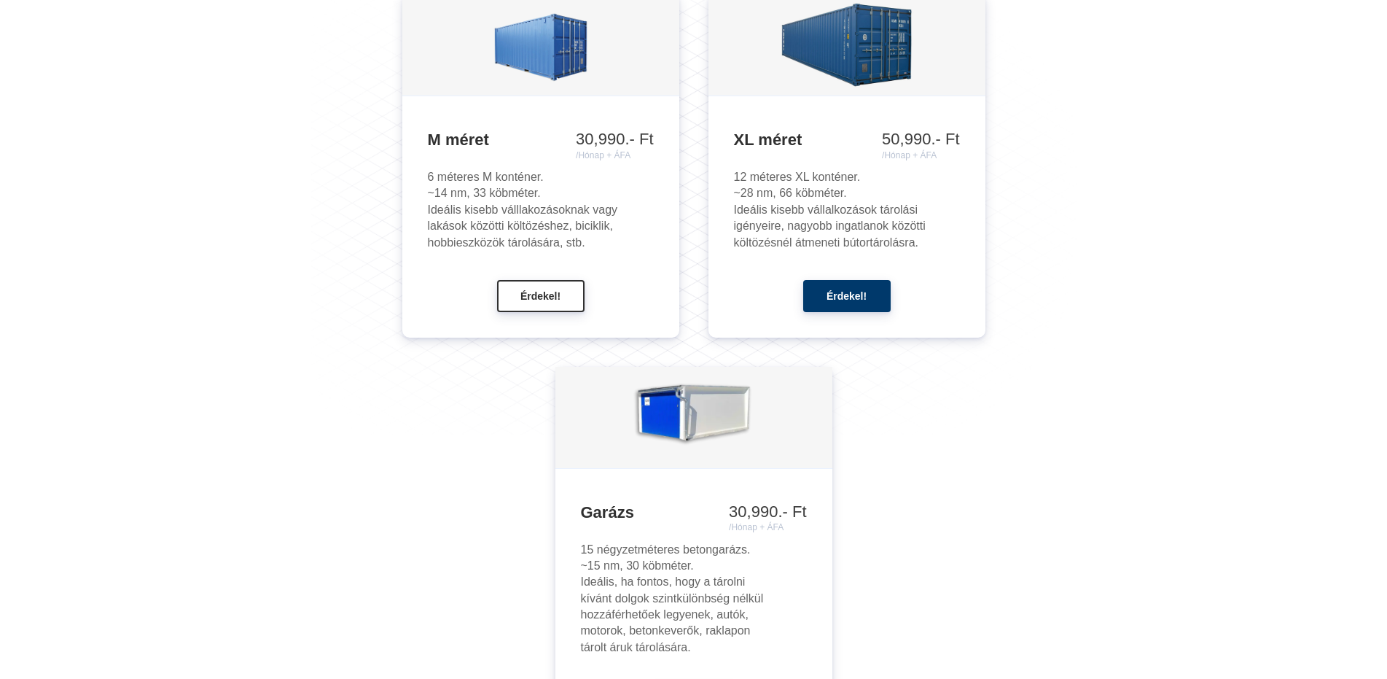
scroll to position [1416, 0]
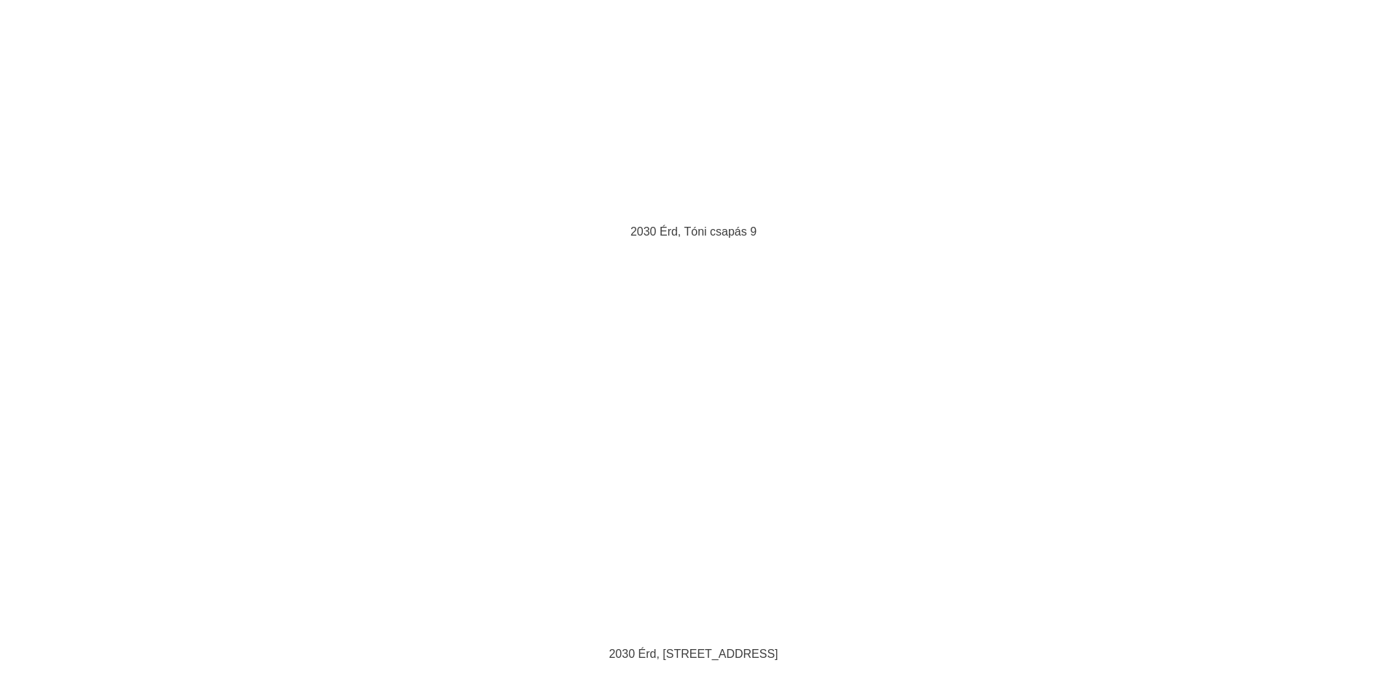
scroll to position [5735, 0]
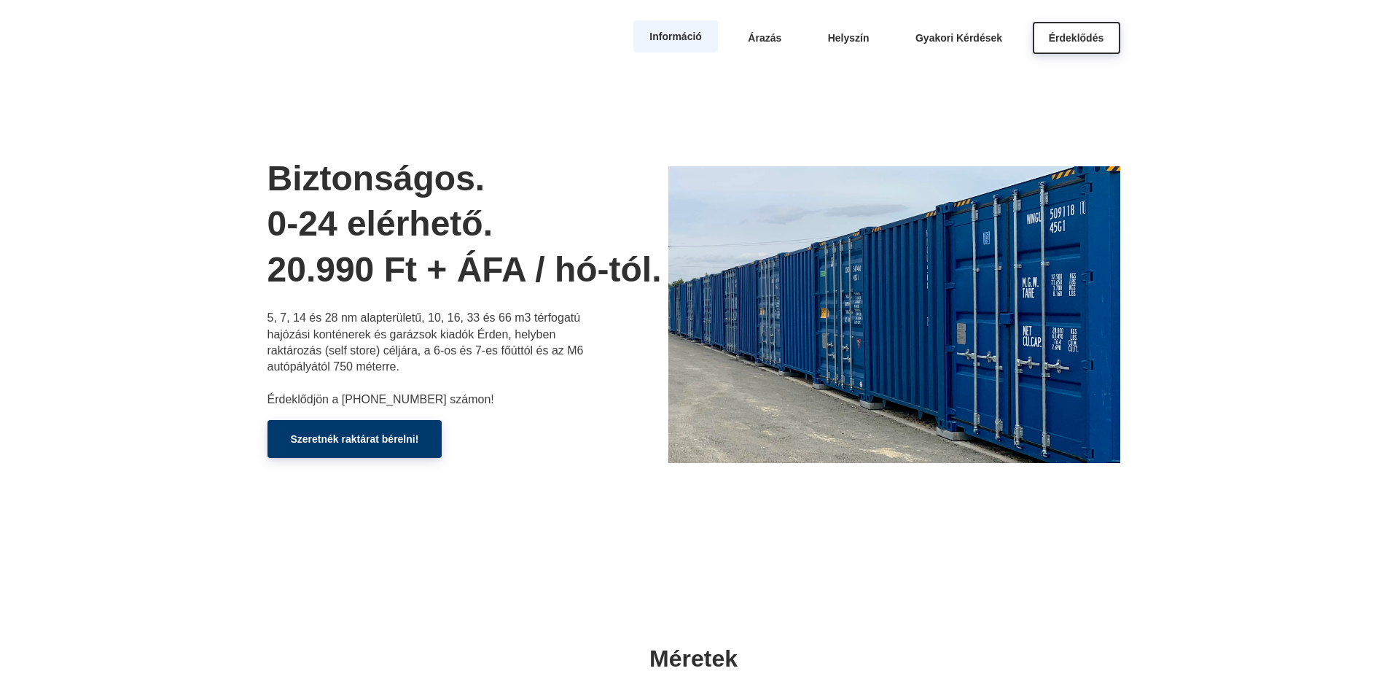
click at [669, 41] on span "Információ" at bounding box center [675, 37] width 52 height 12
